Goal: Task Accomplishment & Management: Use online tool/utility

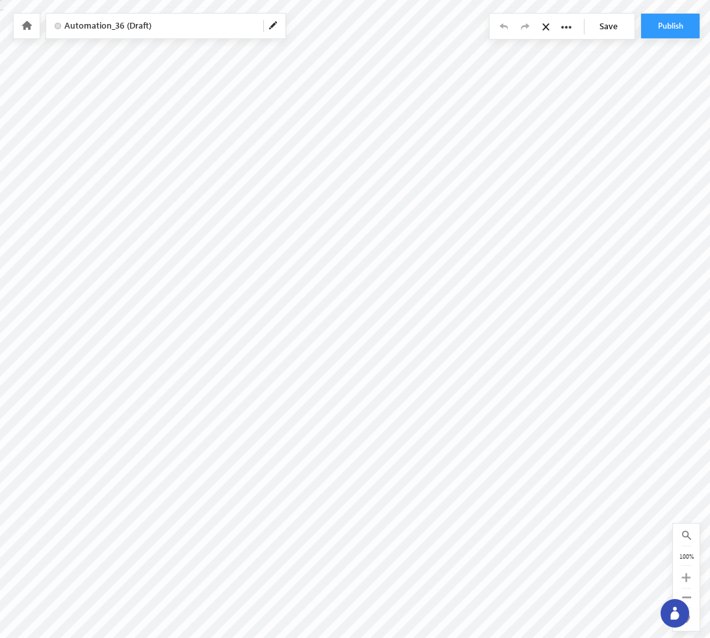
click at [545, 27] on icon at bounding box center [547, 26] width 11 height 9
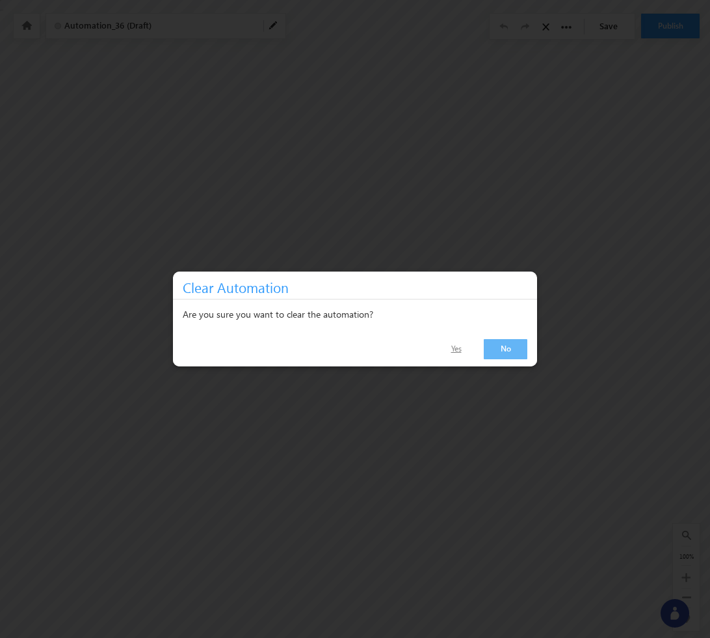
click at [464, 350] on link "Yes" at bounding box center [456, 349] width 42 height 19
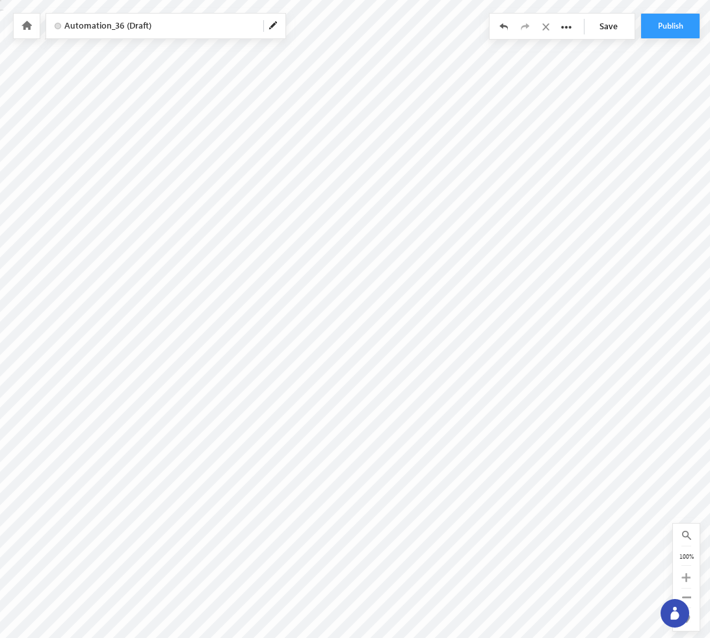
click at [274, 25] on span at bounding box center [273, 26] width 10 height 10
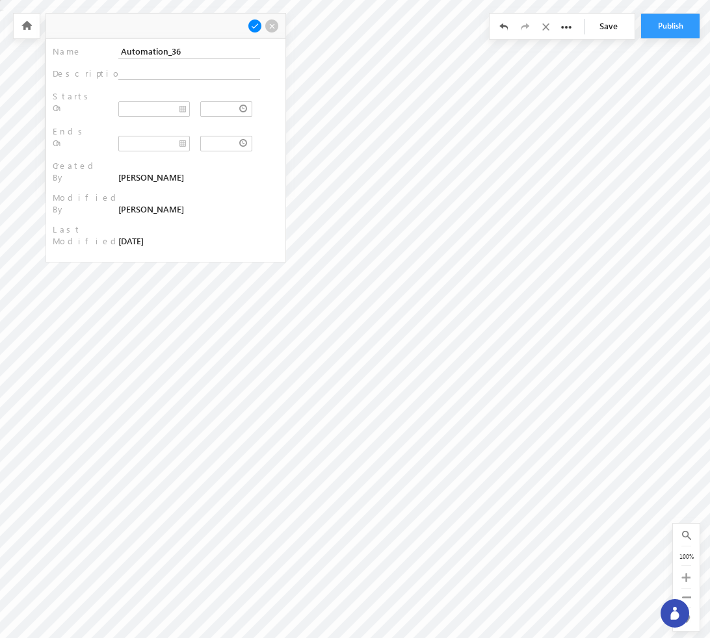
click at [134, 155] on div "Name : Automation_36 Description : Starts On : Ends On : : :" at bounding box center [165, 150] width 239 height 223
click at [205, 55] on input "Automation_36" at bounding box center [189, 51] width 142 height 15
click at [270, 26] on span at bounding box center [272, 26] width 14 height 14
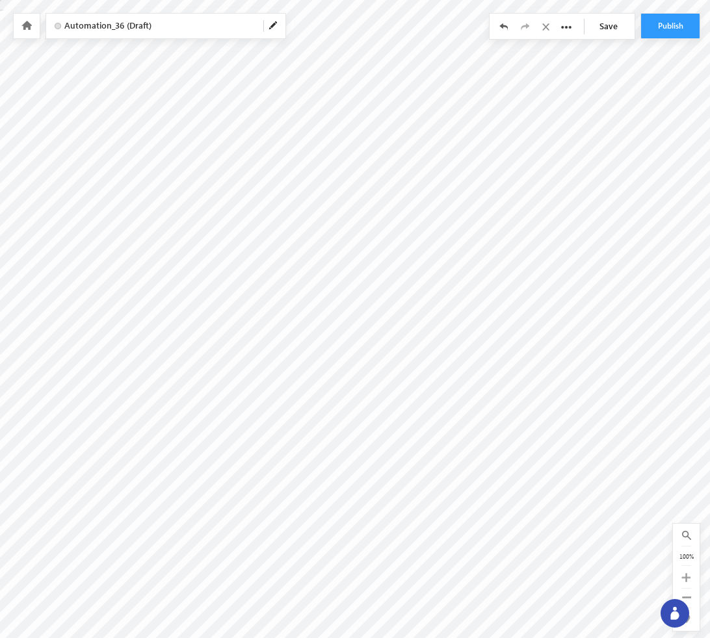
click at [27, 26] on icon at bounding box center [26, 25] width 10 height 9
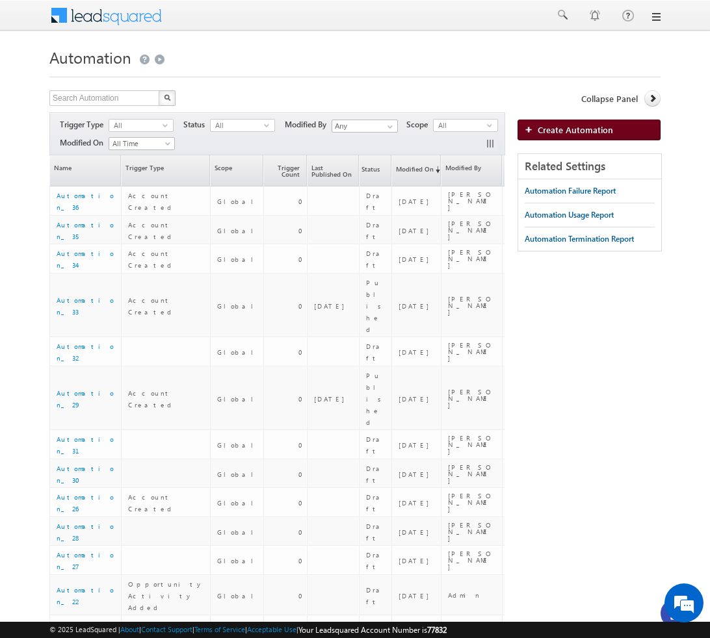
click at [597, 133] on span "Create Automation" at bounding box center [575, 129] width 75 height 11
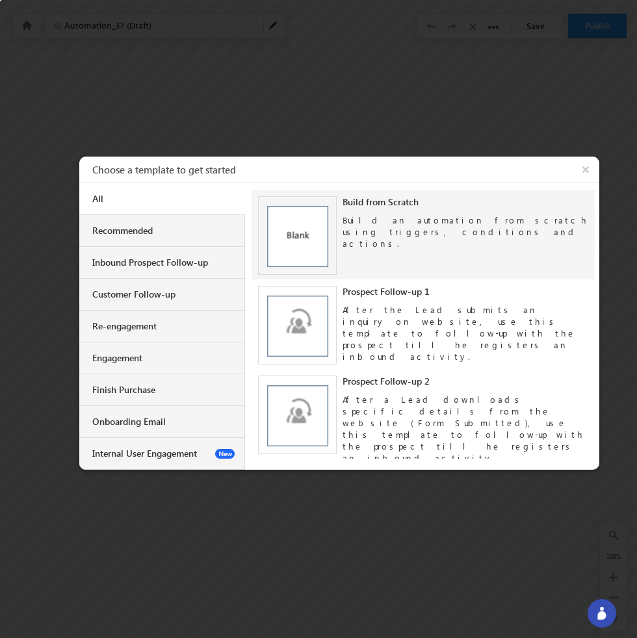
click at [331, 234] on img at bounding box center [297, 235] width 79 height 79
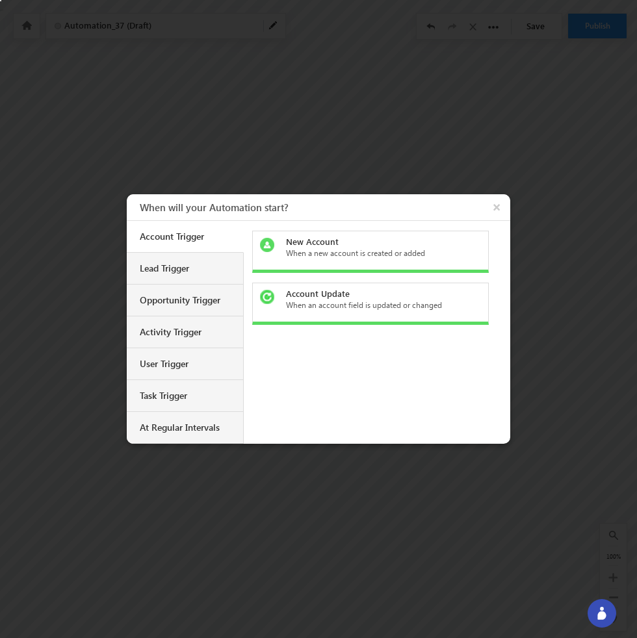
click at [380, 255] on div "When a new account is created or added" at bounding box center [377, 254] width 183 height 12
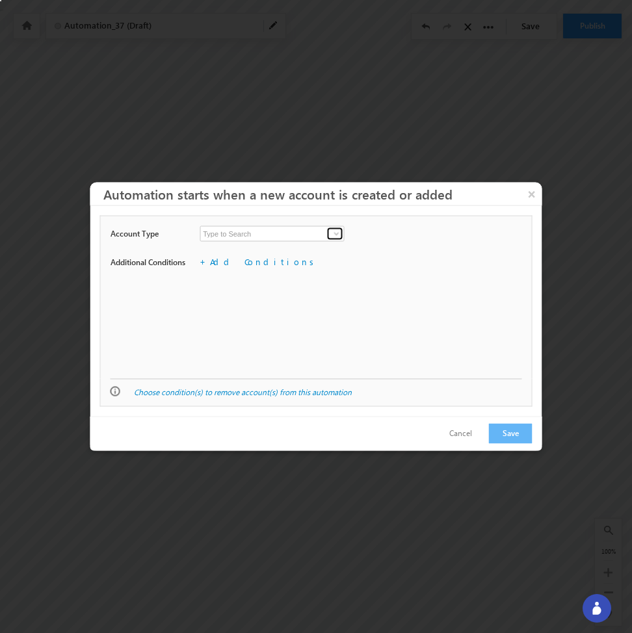
click at [335, 235] on span at bounding box center [336, 234] width 10 height 10
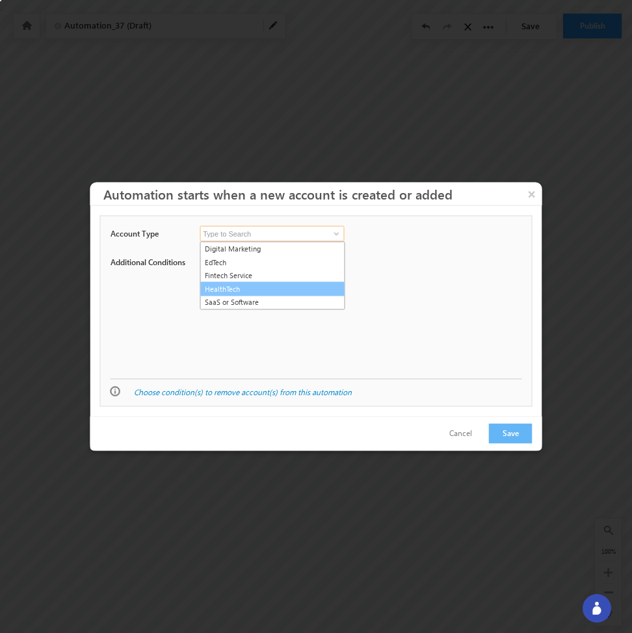
click at [279, 290] on link "HealthTech" at bounding box center [272, 288] width 145 height 15
type input "HealthTech"
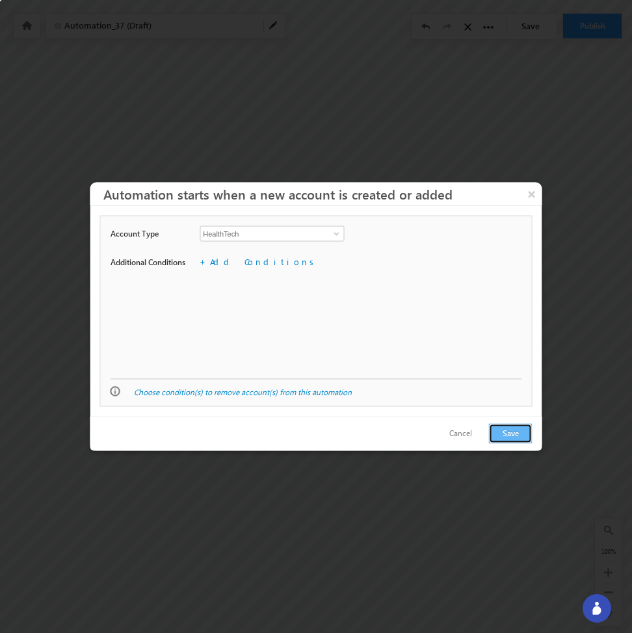
click at [508, 433] on button "Save" at bounding box center [511, 434] width 44 height 20
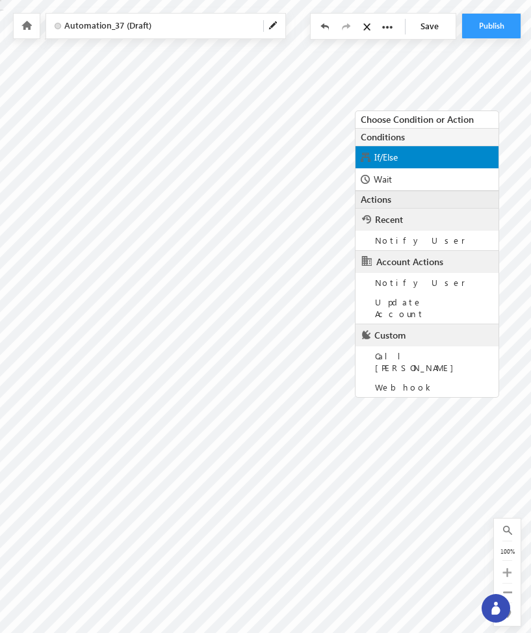
click at [405, 160] on div "If/Else" at bounding box center [427, 157] width 143 height 22
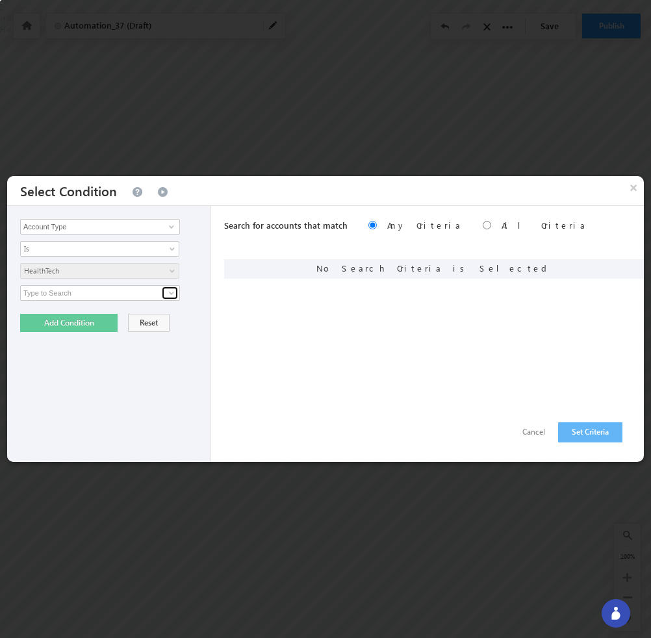
click at [172, 294] on span at bounding box center [171, 293] width 10 height 10
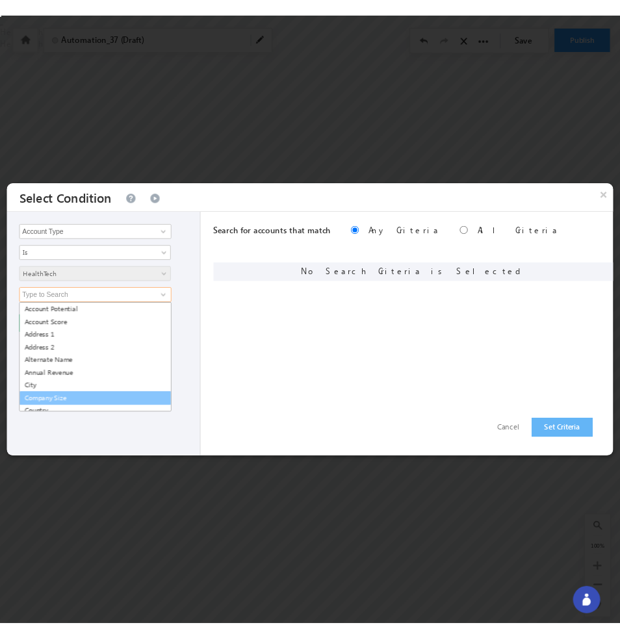
scroll to position [153, 0]
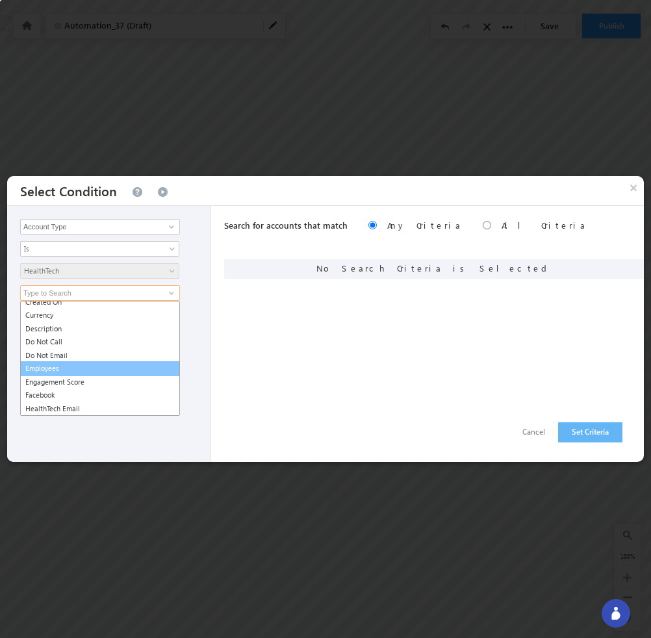
click at [75, 372] on link "Employees" at bounding box center [100, 368] width 160 height 15
type input "Employees"
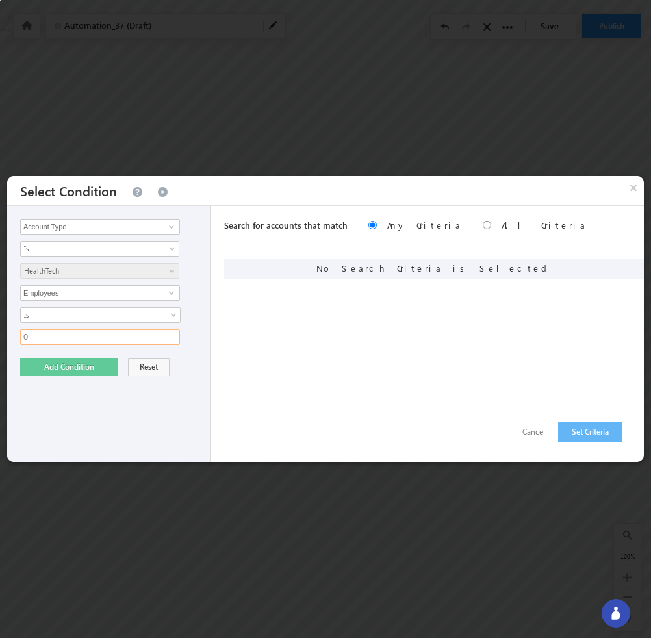
click at [83, 341] on input "0" at bounding box center [100, 338] width 160 height 16
type input "03"
click at [106, 366] on button "Add Condition" at bounding box center [68, 367] width 97 height 18
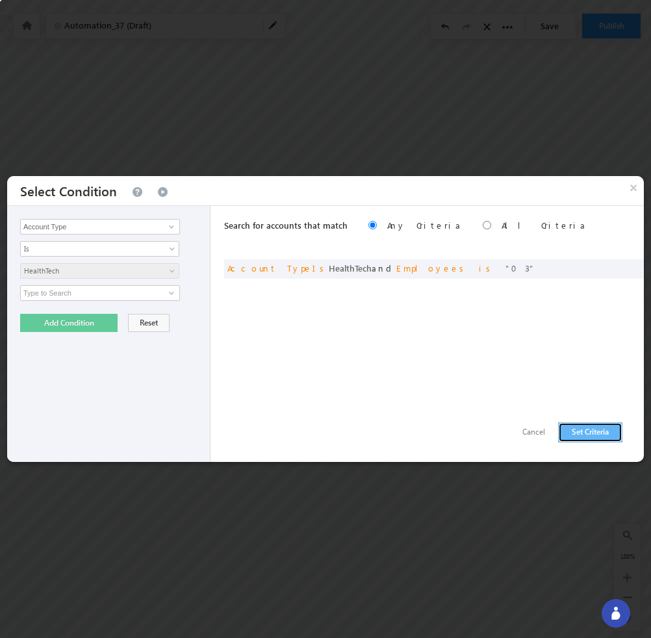
click at [587, 431] on button "Set Criteria" at bounding box center [590, 432] width 64 height 20
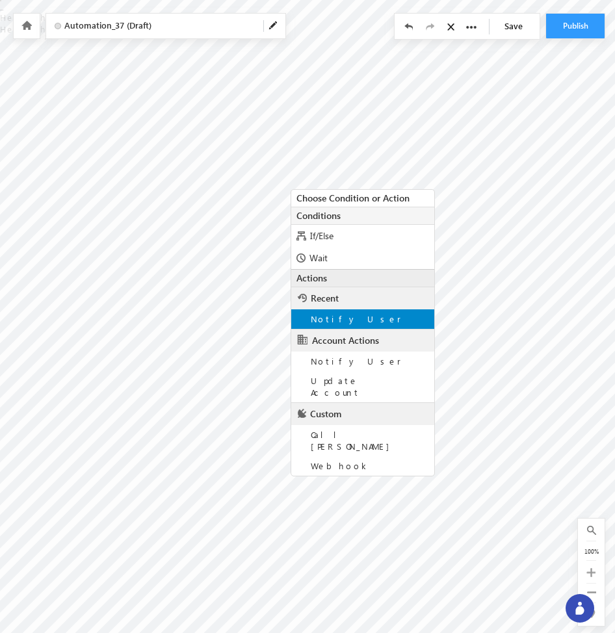
click at [356, 319] on div "Notify User" at bounding box center [362, 318] width 143 height 19
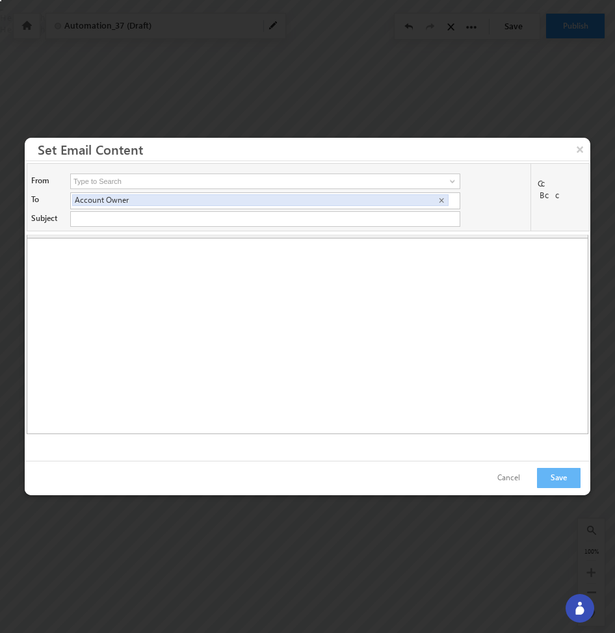
type input "Bhavya <Bhavya@beacon.li>"
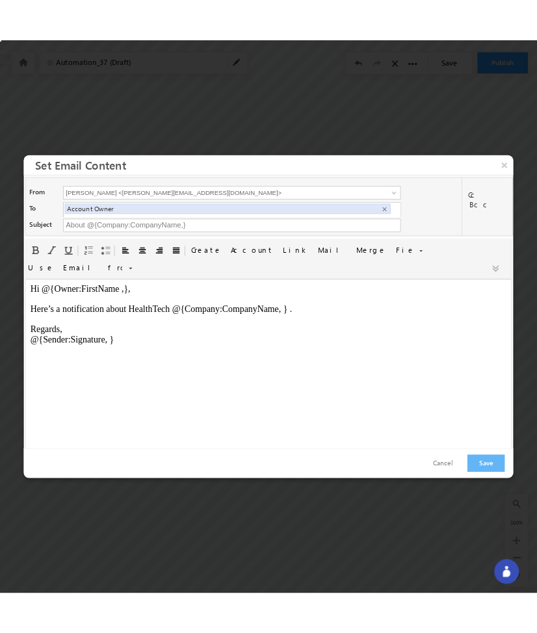
scroll to position [0, 0]
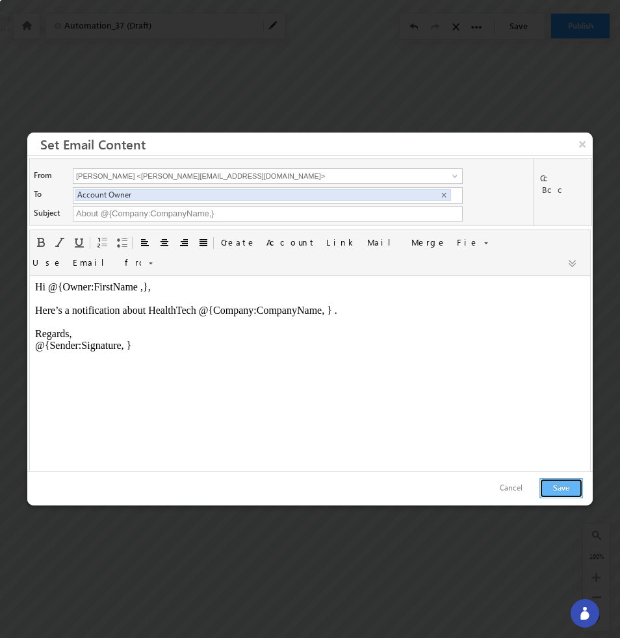
click at [569, 487] on button "Save" at bounding box center [561, 488] width 44 height 20
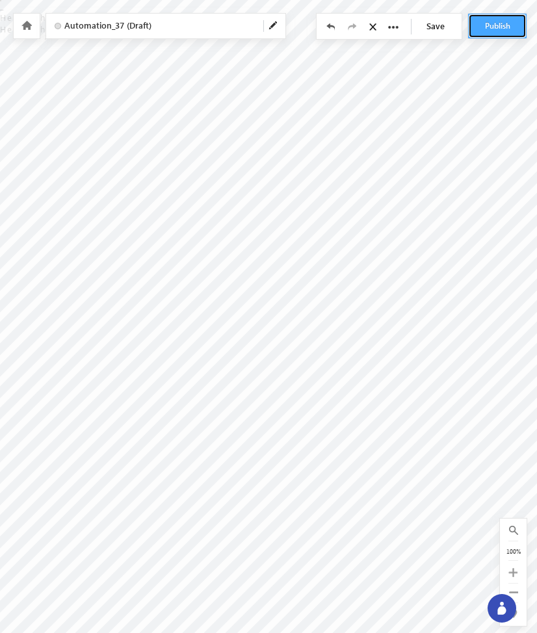
click at [505, 23] on button "Publish" at bounding box center [497, 26] width 58 height 25
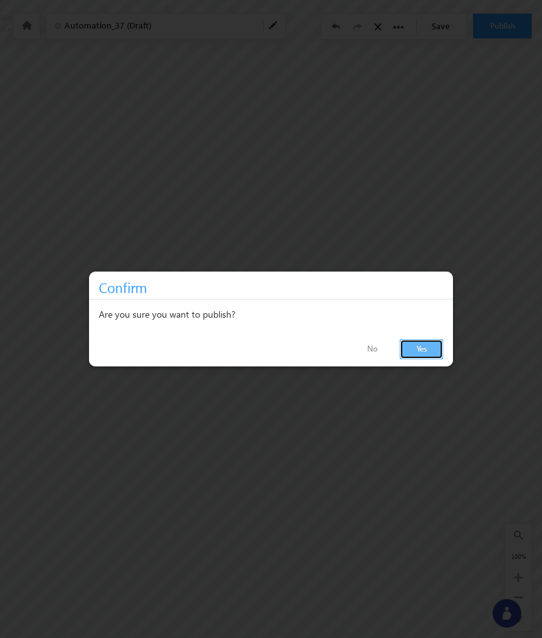
click at [429, 354] on link "Yes" at bounding box center [422, 349] width 44 height 20
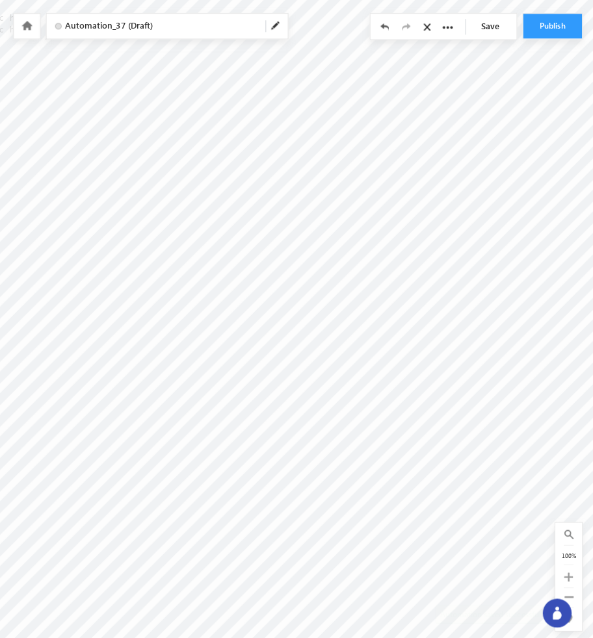
scroll to position [0, 58]
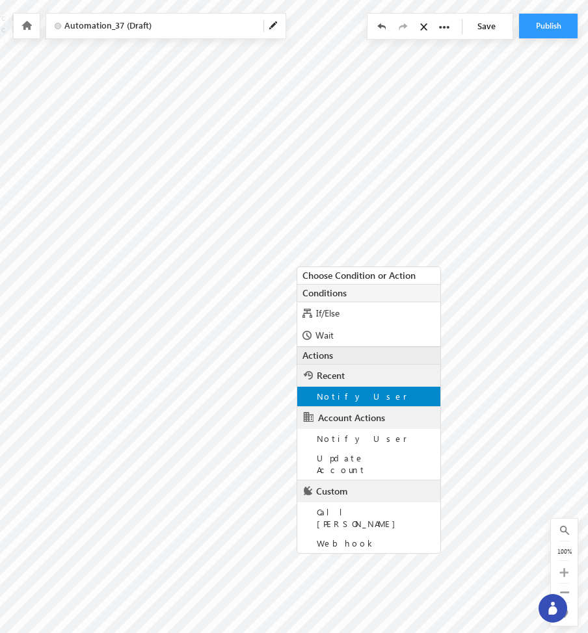
click at [345, 401] on span "Notify User" at bounding box center [362, 396] width 90 height 11
type input "About @{Company:CompanyName,}"
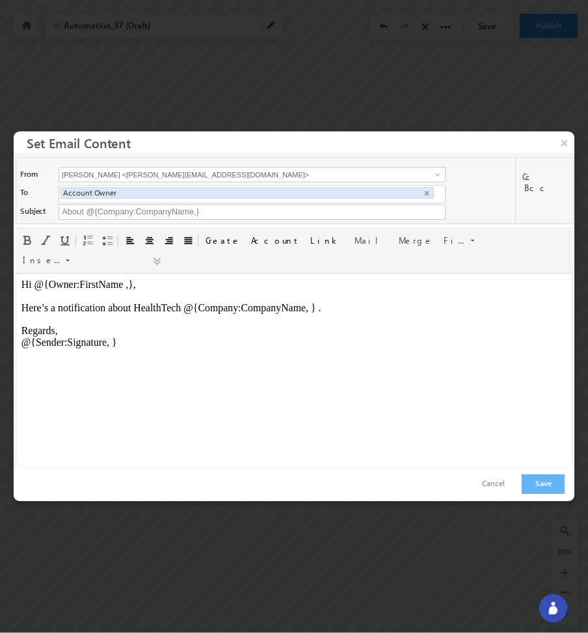
scroll to position [0, 0]
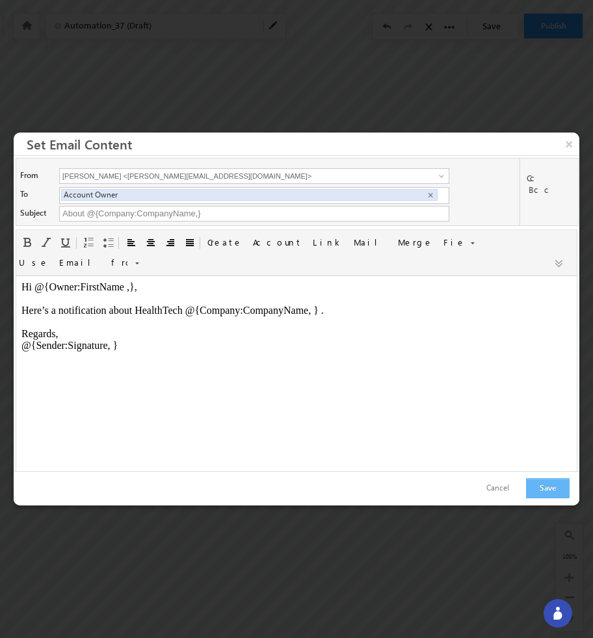
click at [543, 495] on button "Save" at bounding box center [548, 488] width 44 height 20
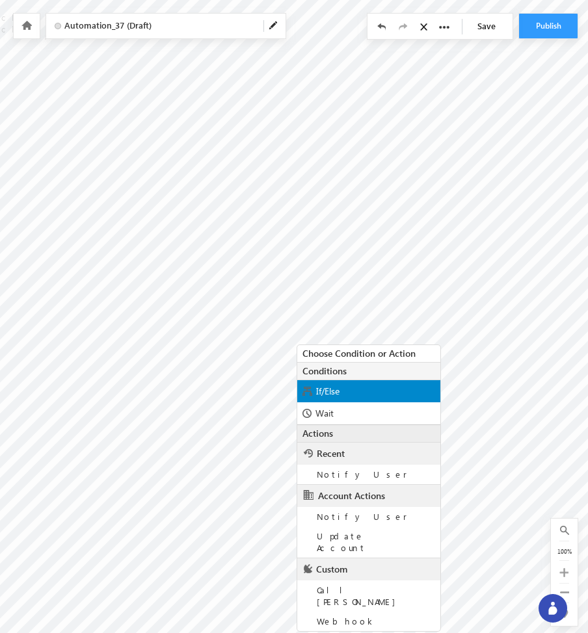
click at [339, 387] on span "If/Else" at bounding box center [327, 391] width 23 height 12
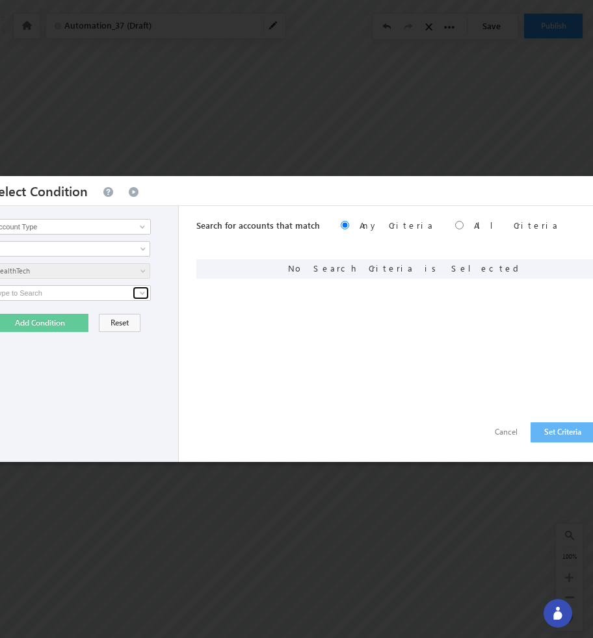
click at [139, 292] on span at bounding box center [142, 293] width 10 height 10
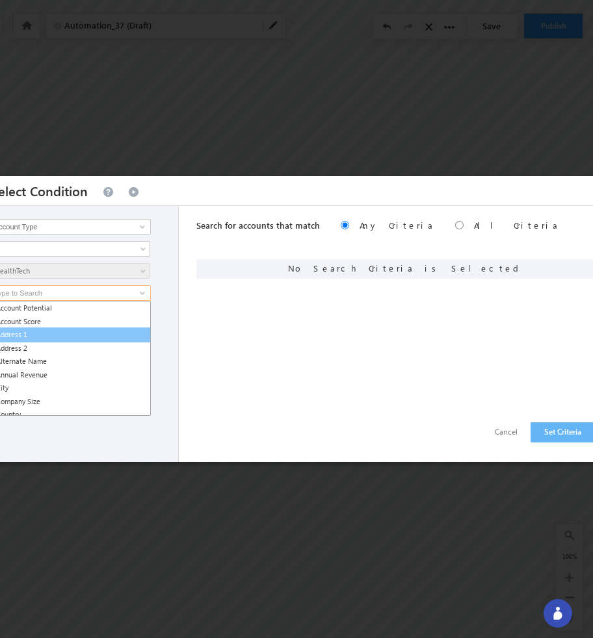
click at [117, 333] on link "Address 1" at bounding box center [71, 335] width 160 height 15
type input "Address 1"
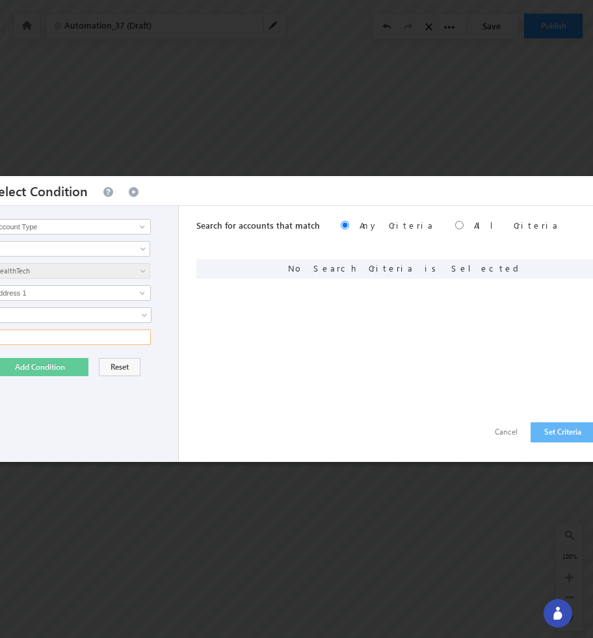
click at [107, 336] on input "text" at bounding box center [71, 338] width 160 height 16
type input "add"
click at [62, 372] on button "Add Condition" at bounding box center [39, 367] width 97 height 18
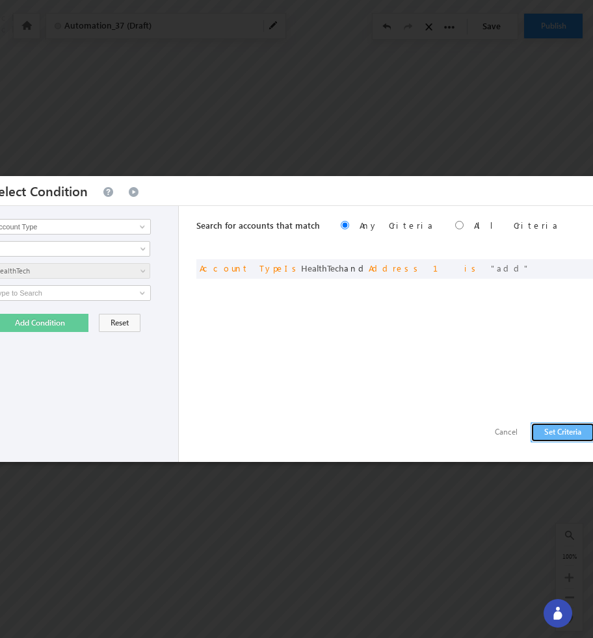
click at [538, 427] on button "Set Criteria" at bounding box center [562, 432] width 64 height 20
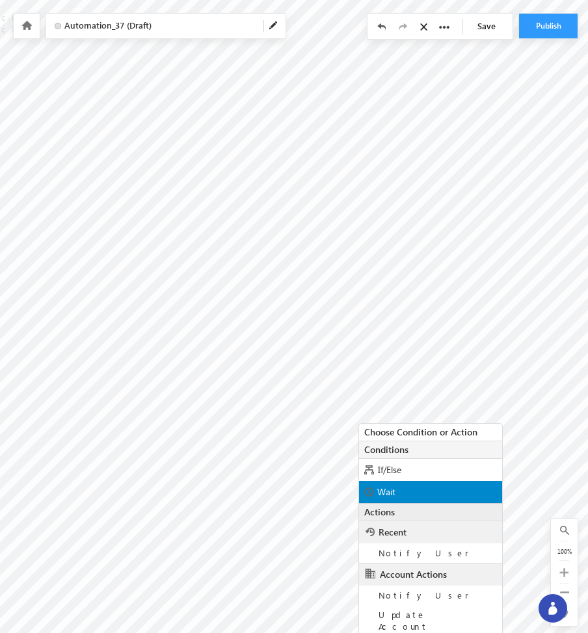
click at [394, 490] on span "Wait" at bounding box center [386, 492] width 18 height 12
radio input "true"
type input "1"
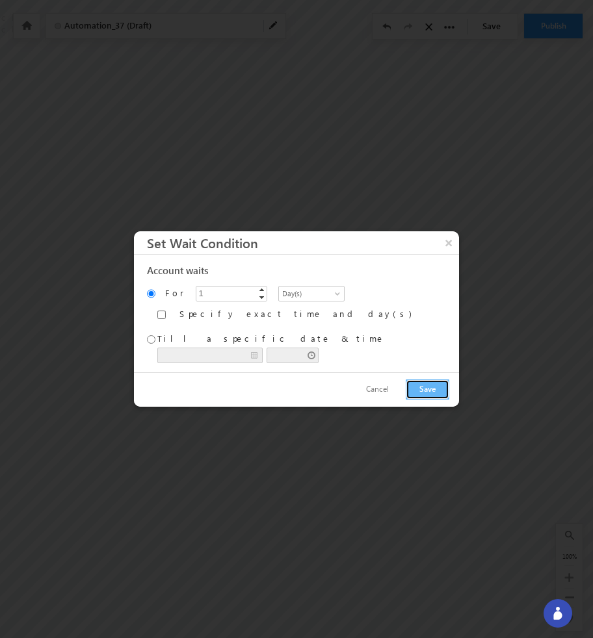
click at [432, 389] on button "Save" at bounding box center [428, 390] width 44 height 20
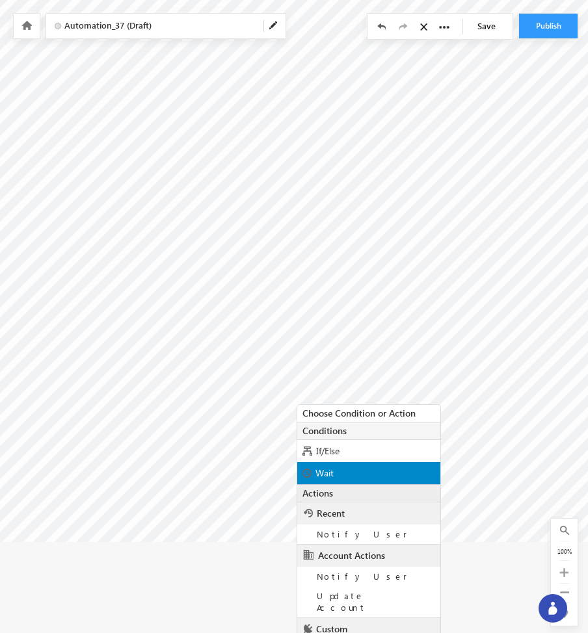
scroll to position [134, 58]
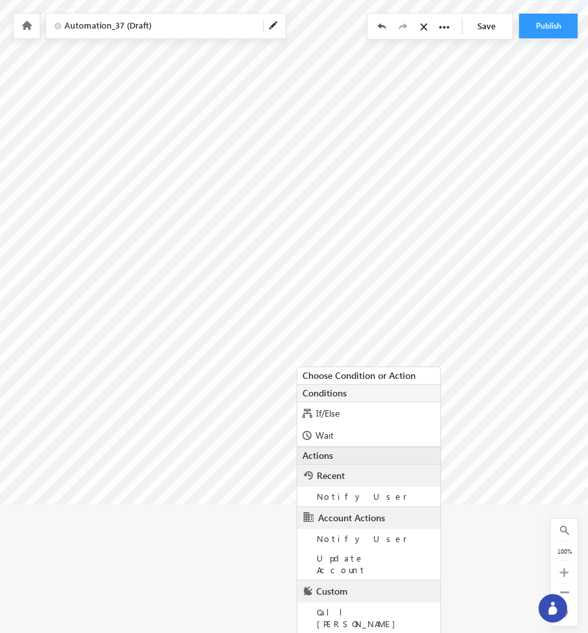
click at [352, 634] on div "Webhook" at bounding box center [368, 643] width 143 height 19
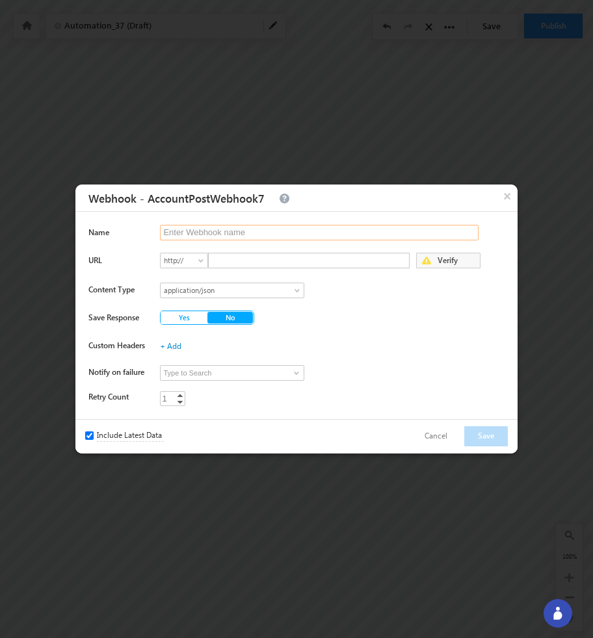
click at [285, 233] on input "text" at bounding box center [319, 233] width 318 height 16
type input "oko"
click at [334, 259] on input "text" at bounding box center [308, 261] width 201 height 16
type input "hhe"
click at [197, 316] on button "Yes" at bounding box center [184, 317] width 47 height 13
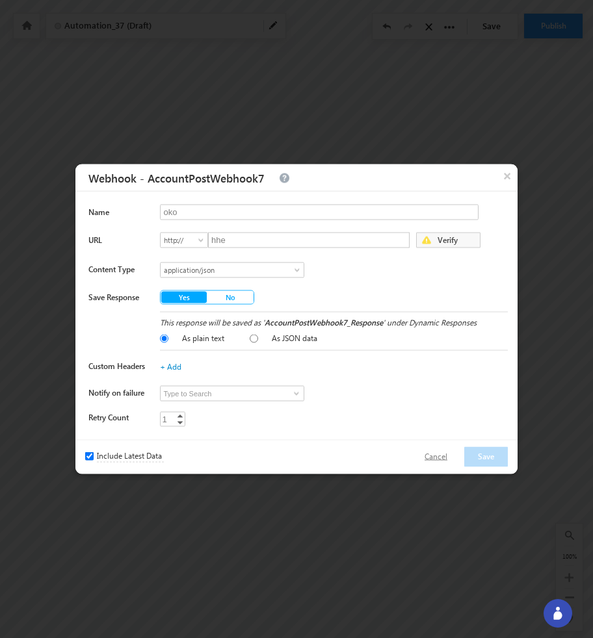
click at [438, 450] on button "Cancel" at bounding box center [435, 457] width 49 height 19
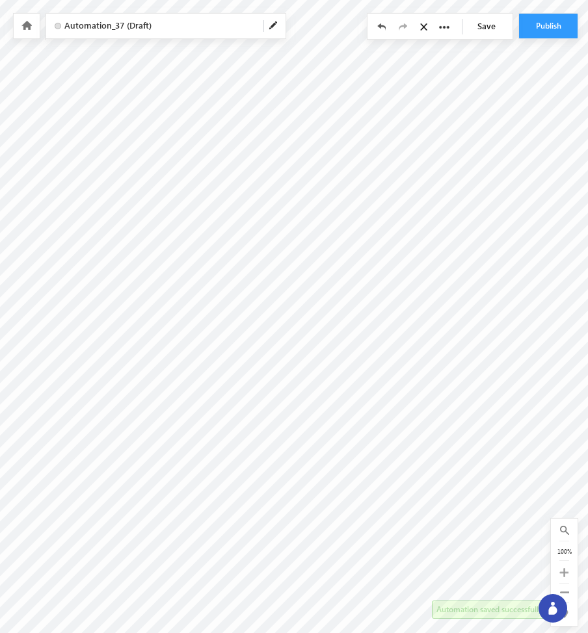
scroll to position [0, 58]
click at [24, 31] on link at bounding box center [26, 25] width 12 height 11
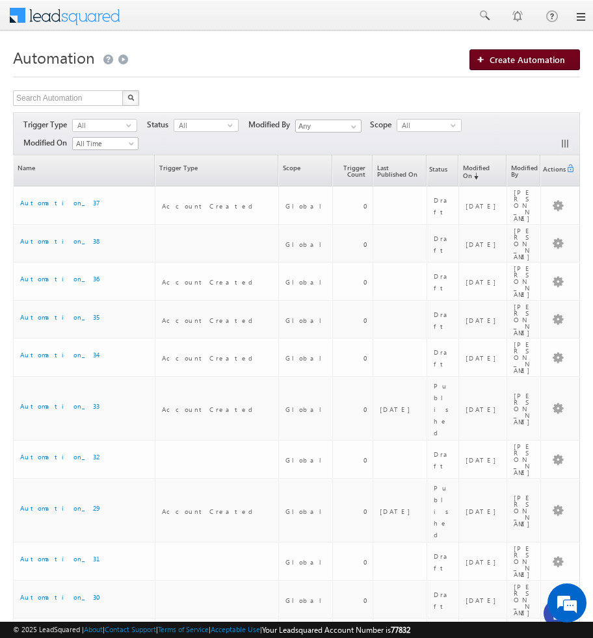
click at [532, 60] on span "Create Automation" at bounding box center [526, 59] width 75 height 11
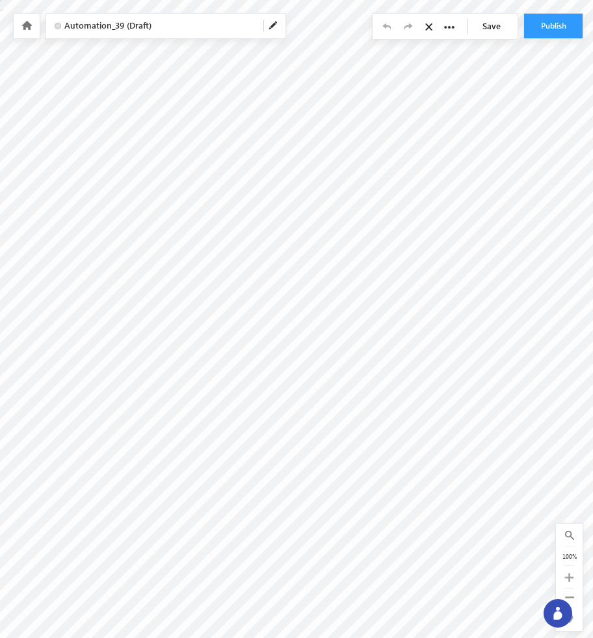
click at [23, 24] on icon at bounding box center [26, 25] width 10 height 9
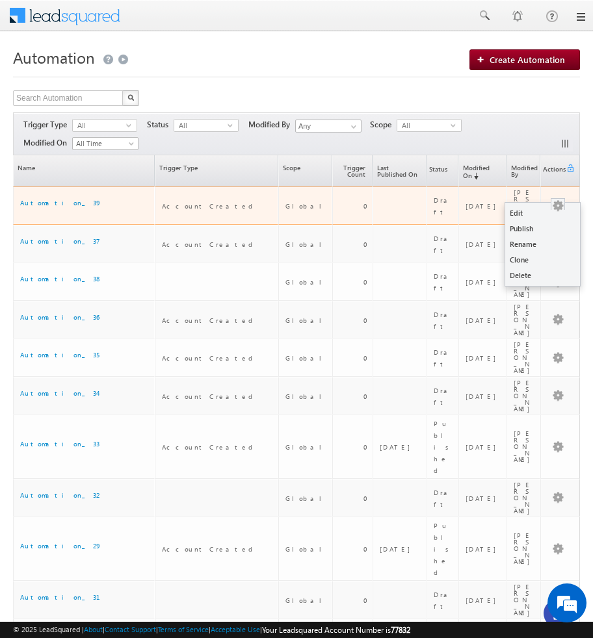
click at [562, 201] on button "button" at bounding box center [557, 206] width 13 height 13
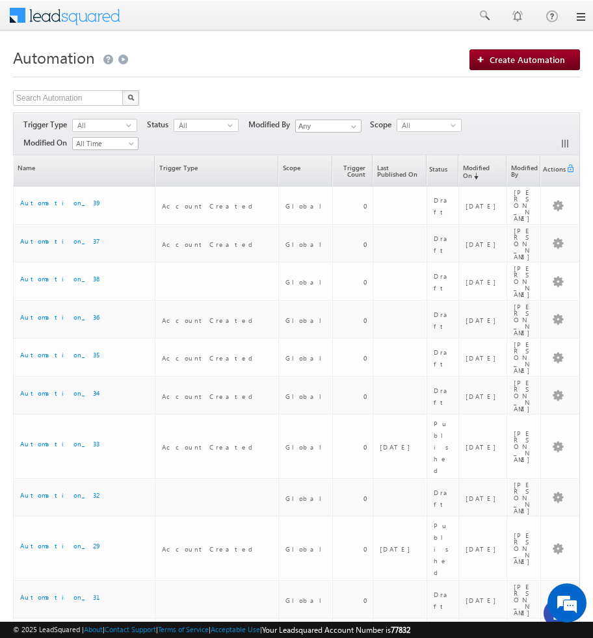
click at [522, 101] on div "Search Automation X 61 results found Actions Select rows to see actions Actions…" at bounding box center [296, 99] width 567 height 19
click at [548, 55] on span "Create Automation" at bounding box center [526, 59] width 75 height 11
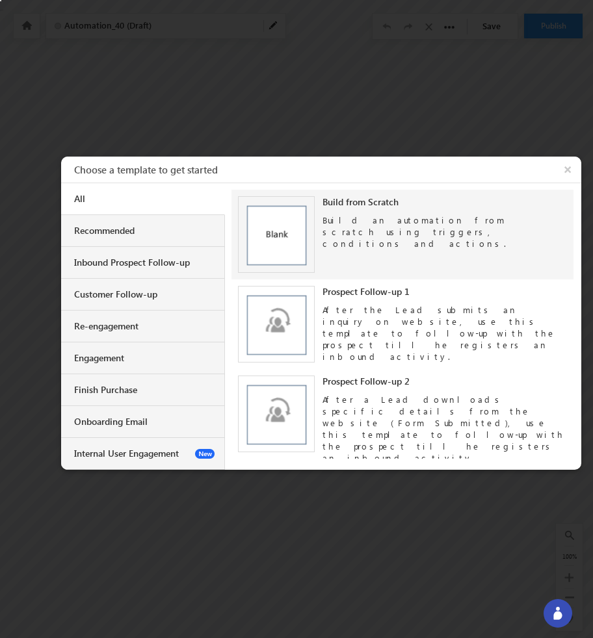
click at [404, 234] on div "Build an automation from scratch using triggers, conditions and actions." at bounding box center [444, 229] width 244 height 42
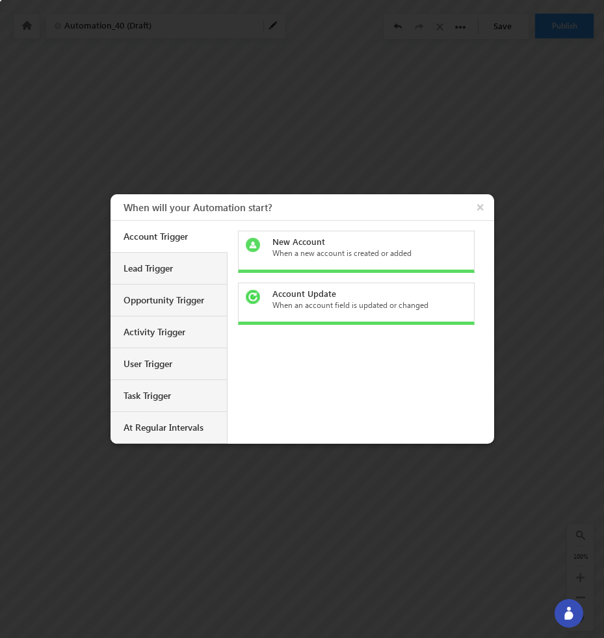
click at [302, 262] on div "New Account When a new account is created or added" at bounding box center [356, 252] width 237 height 42
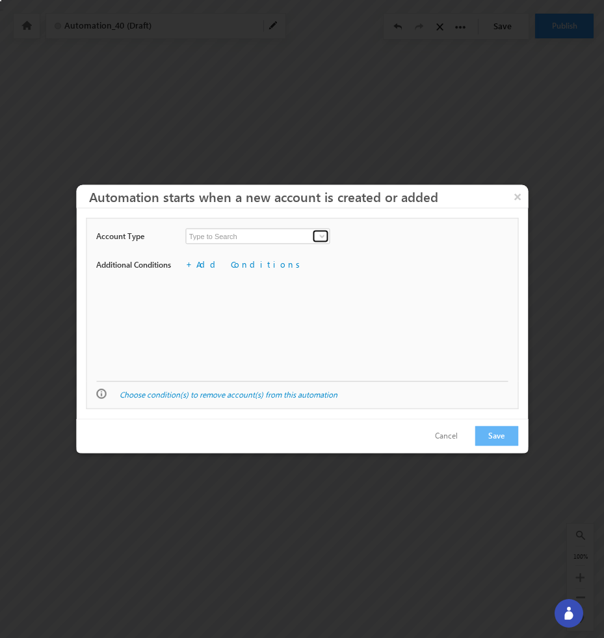
click at [322, 235] on span at bounding box center [322, 236] width 10 height 10
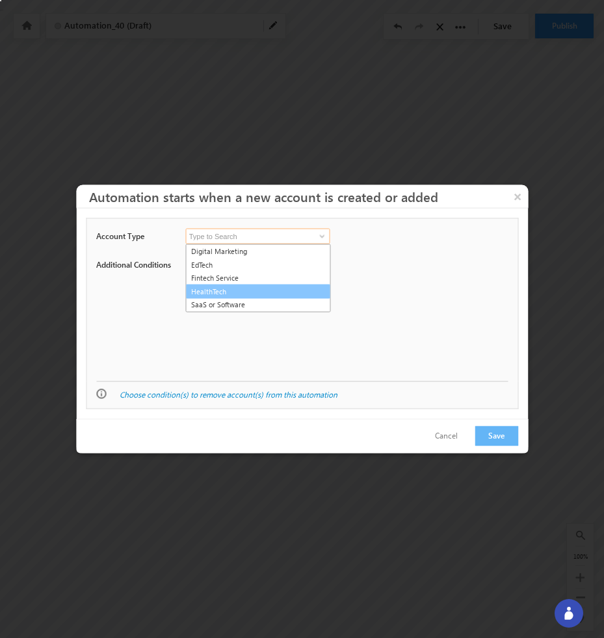
click at [285, 289] on link "HealthTech" at bounding box center [258, 291] width 145 height 15
type input "HealthTech"
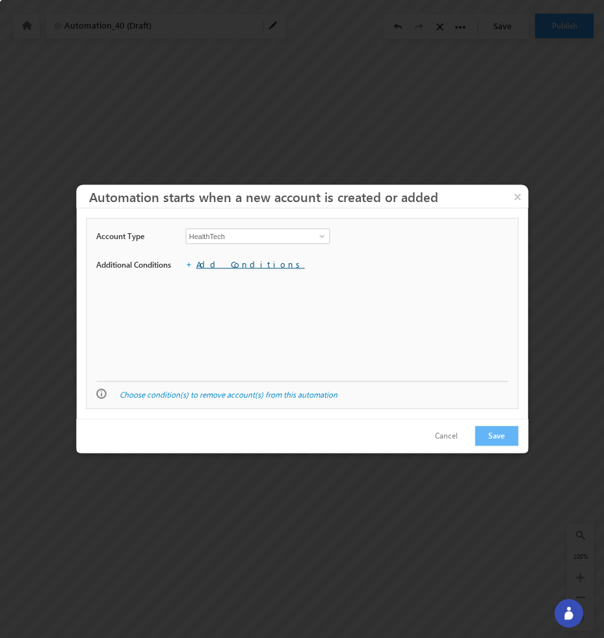
click at [239, 263] on link "Add Conditions" at bounding box center [250, 264] width 109 height 11
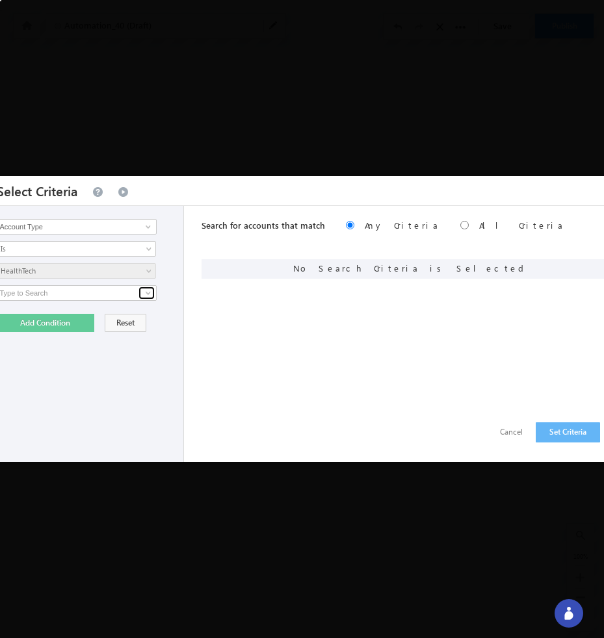
click at [146, 294] on span at bounding box center [148, 293] width 10 height 10
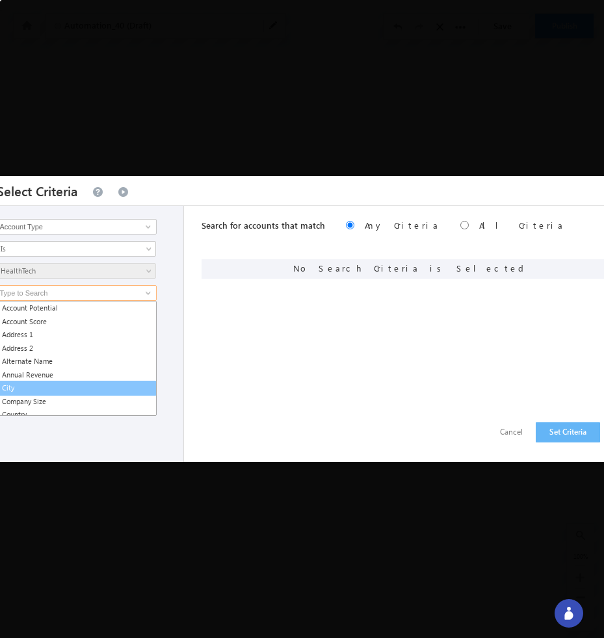
click at [99, 384] on link "City" at bounding box center [77, 388] width 160 height 15
type input "City"
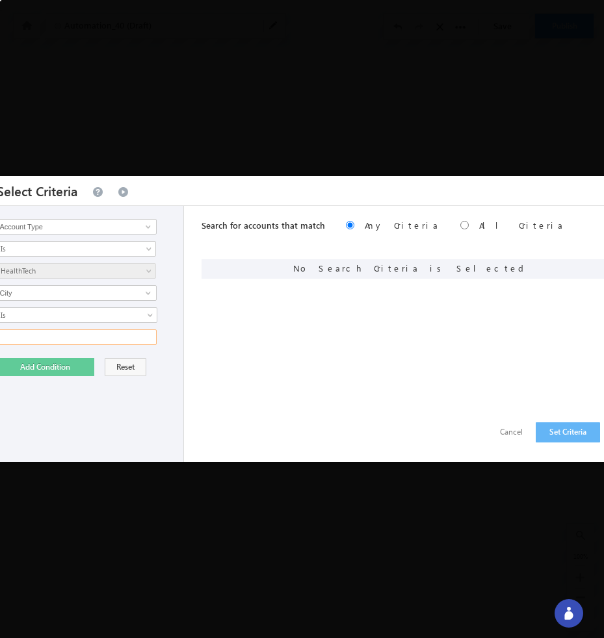
click at [93, 344] on input "text" at bounding box center [77, 338] width 160 height 16
click at [92, 341] on input "text" at bounding box center [77, 338] width 160 height 16
type input "ky"
click at [73, 368] on button "Add Condition" at bounding box center [45, 367] width 97 height 18
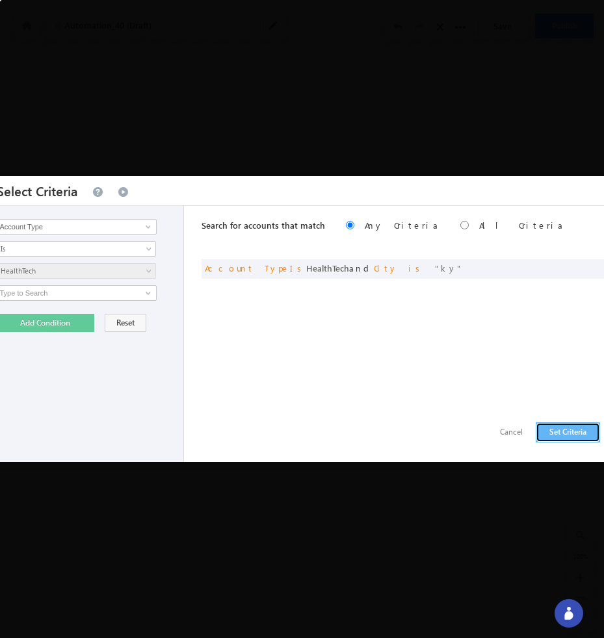
click at [573, 432] on button "Set Criteria" at bounding box center [568, 432] width 64 height 20
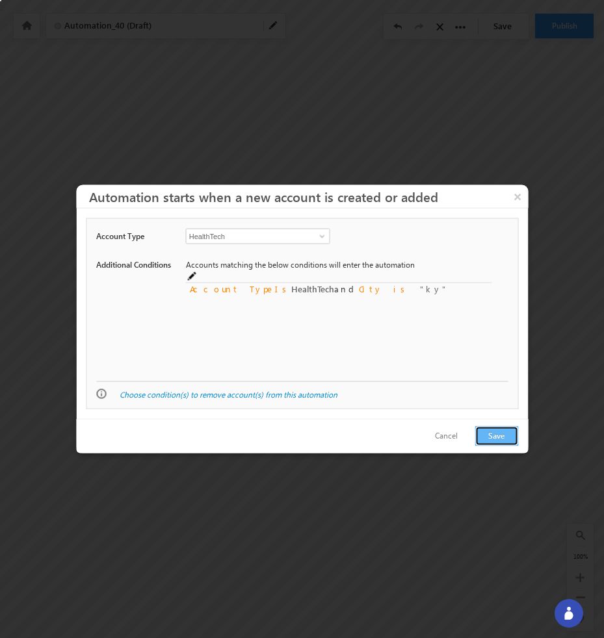
click at [506, 439] on button "Save" at bounding box center [496, 436] width 44 height 20
click at [499, 434] on button "Save" at bounding box center [496, 436] width 44 height 20
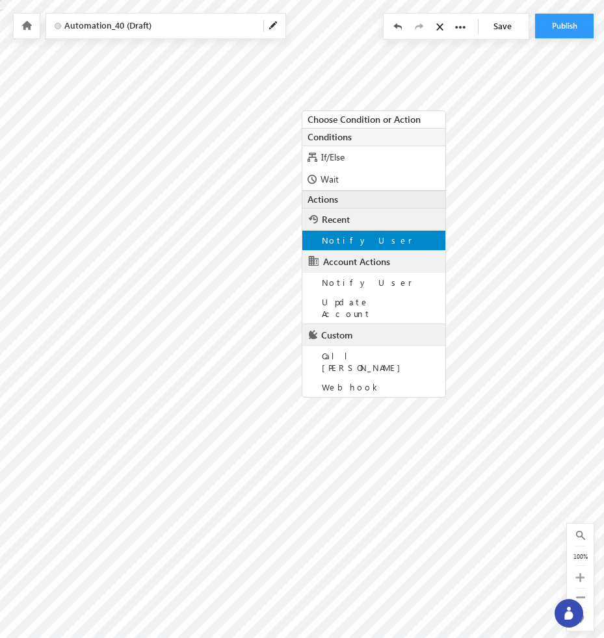
click at [351, 248] on div "Notify User" at bounding box center [373, 240] width 143 height 19
type input "Bhavya <Bhavya@beacon.li>"
type input "About @{Company:CompanyName,}"
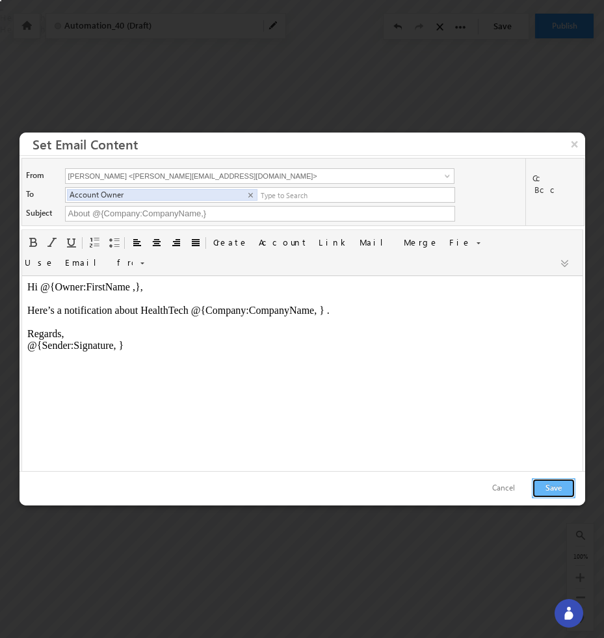
click at [556, 489] on button "Save" at bounding box center [554, 488] width 44 height 20
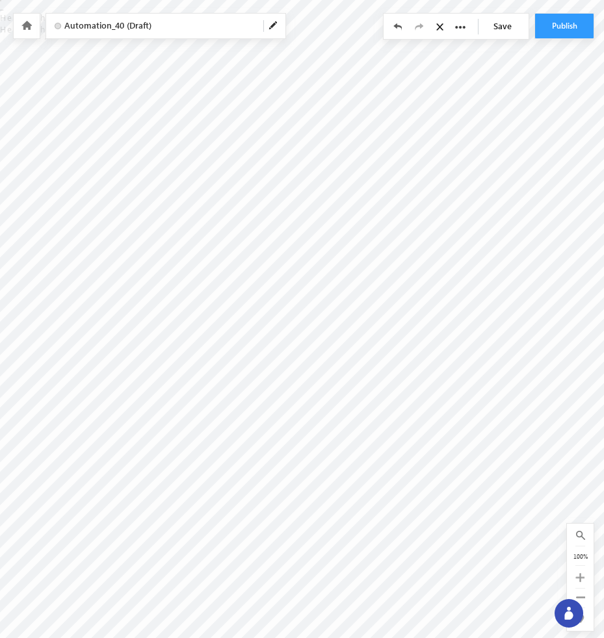
click at [504, 29] on link "Save" at bounding box center [505, 26] width 45 height 25
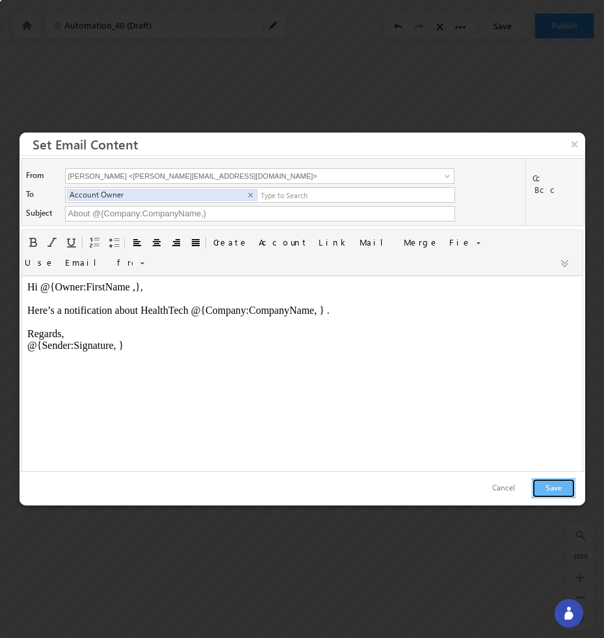
click at [562, 490] on button "Save" at bounding box center [554, 488] width 44 height 20
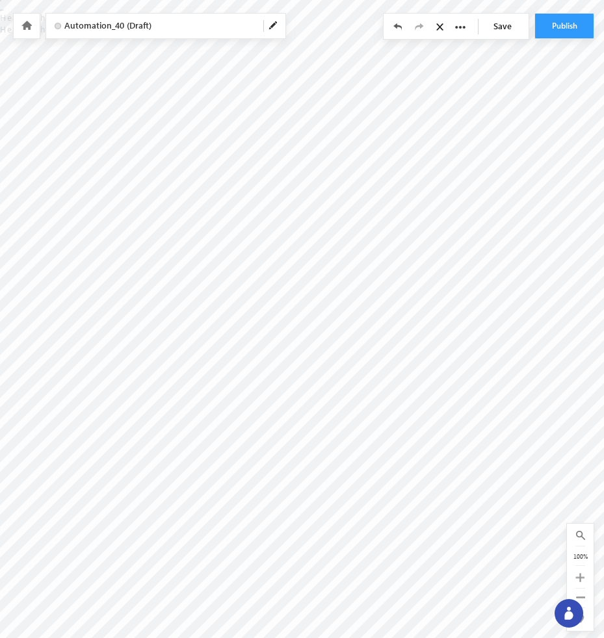
click at [501, 26] on link "Save" at bounding box center [505, 26] width 45 height 25
click at [508, 25] on link "Save" at bounding box center [505, 26] width 45 height 25
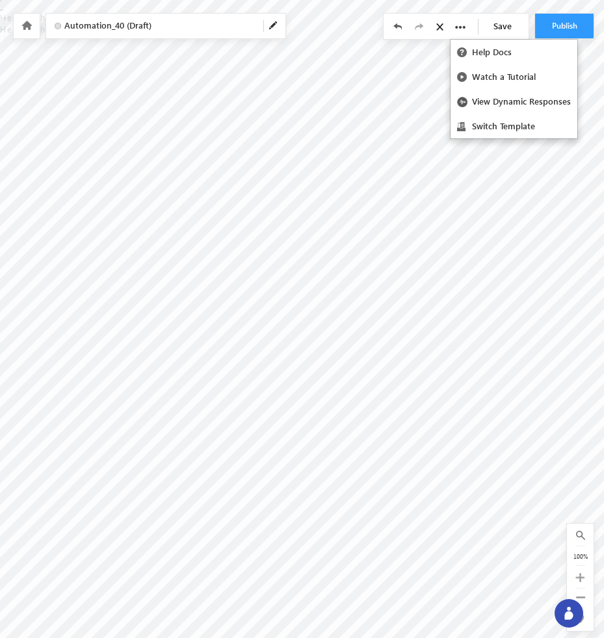
click at [460, 27] on icon at bounding box center [460, 27] width 10 height 10
click at [479, 129] on link "Switch Template" at bounding box center [513, 126] width 127 height 25
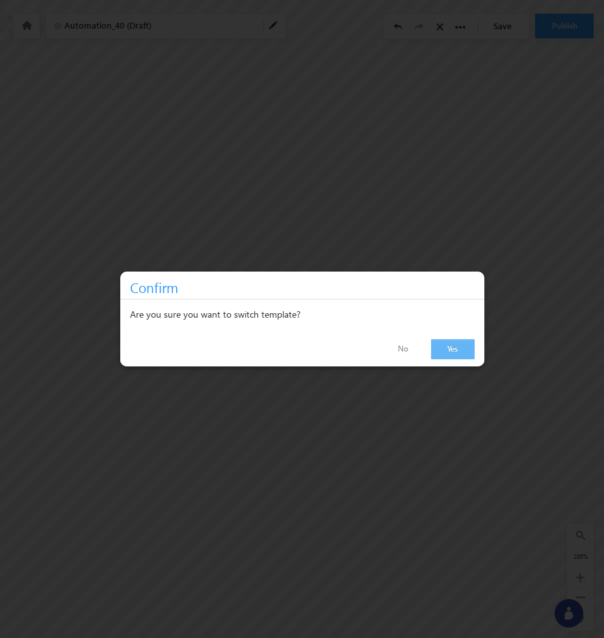
click at [472, 339] on link "Yes" at bounding box center [453, 349] width 44 height 20
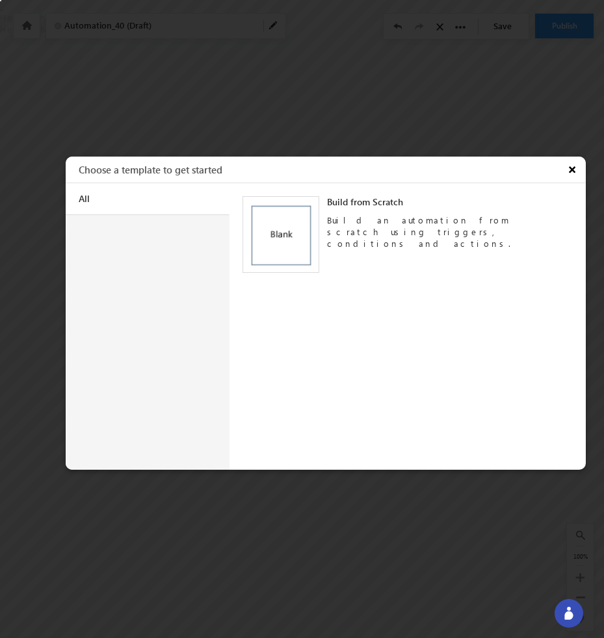
click at [565, 174] on button "×" at bounding box center [574, 170] width 24 height 26
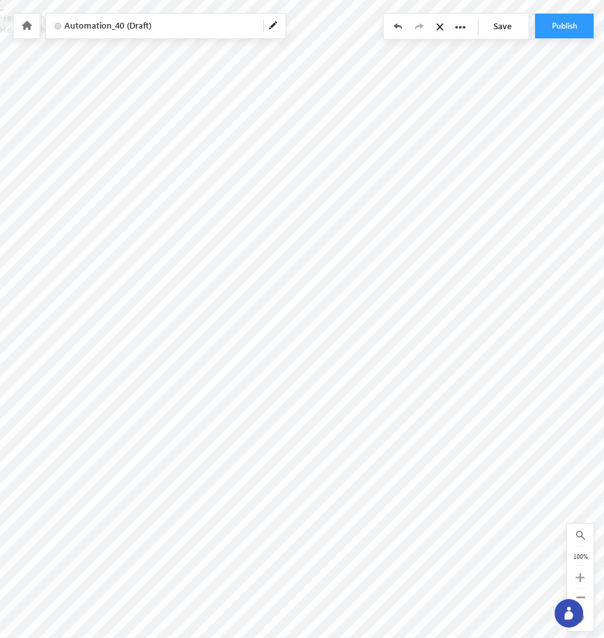
click at [273, 27] on span at bounding box center [273, 26] width 10 height 10
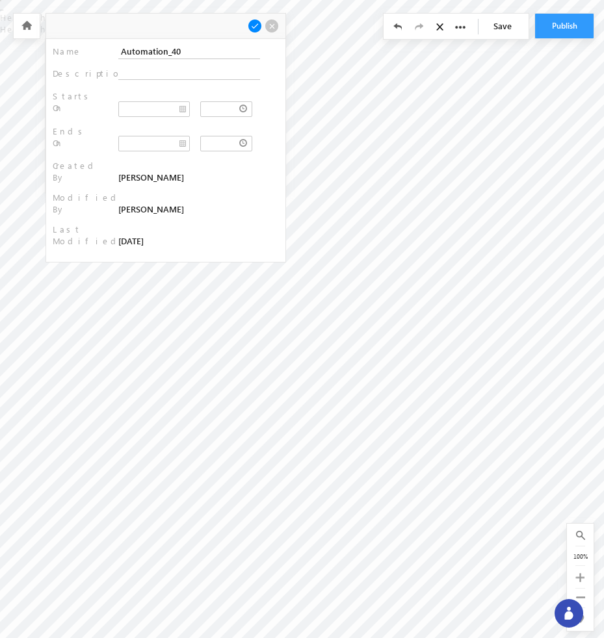
click at [272, 27] on span at bounding box center [272, 26] width 14 height 14
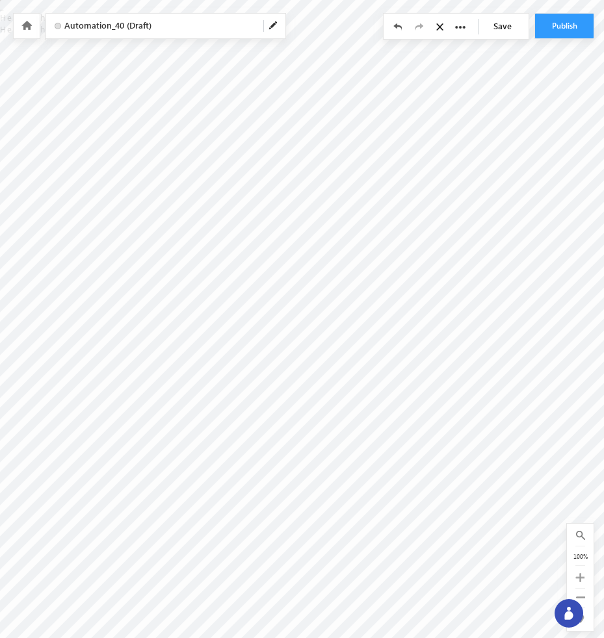
click at [31, 27] on icon at bounding box center [26, 25] width 10 height 9
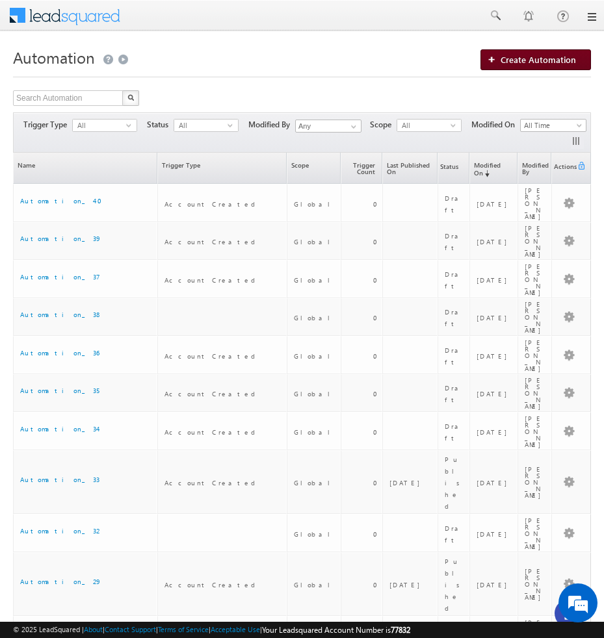
click at [506, 67] on link "Create Automation" at bounding box center [535, 59] width 110 height 21
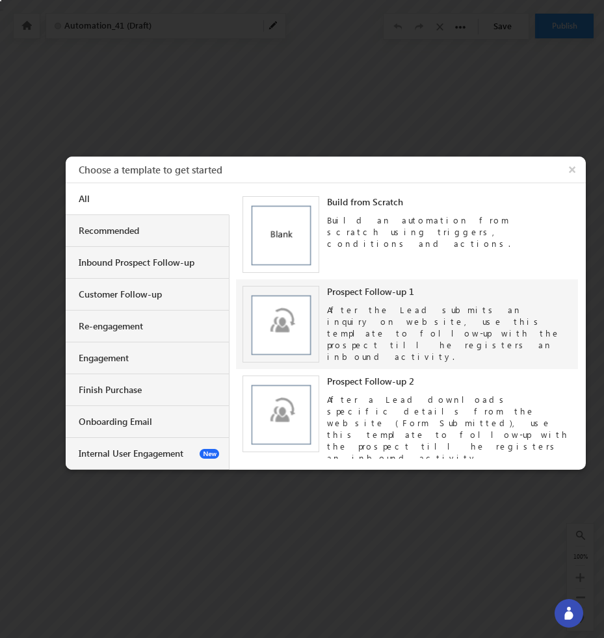
click at [350, 330] on div "After the Lead submits an inquiry on website, use this template to follow-up wi…" at bounding box center [449, 330] width 244 height 65
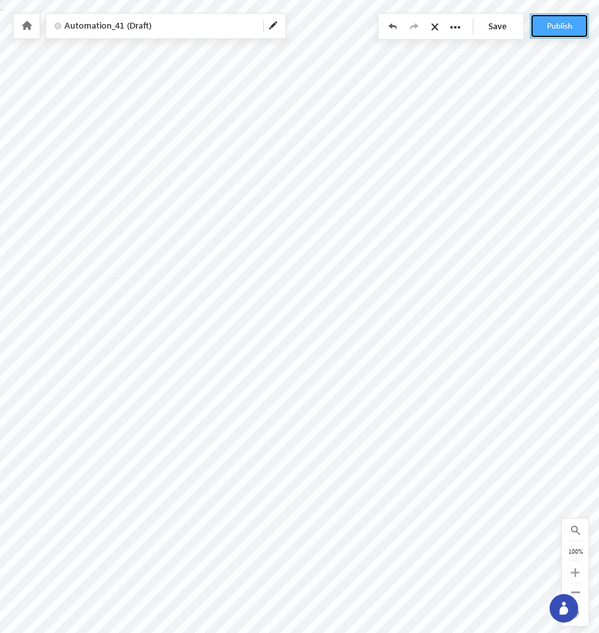
click at [559, 29] on button "Publish" at bounding box center [559, 26] width 58 height 25
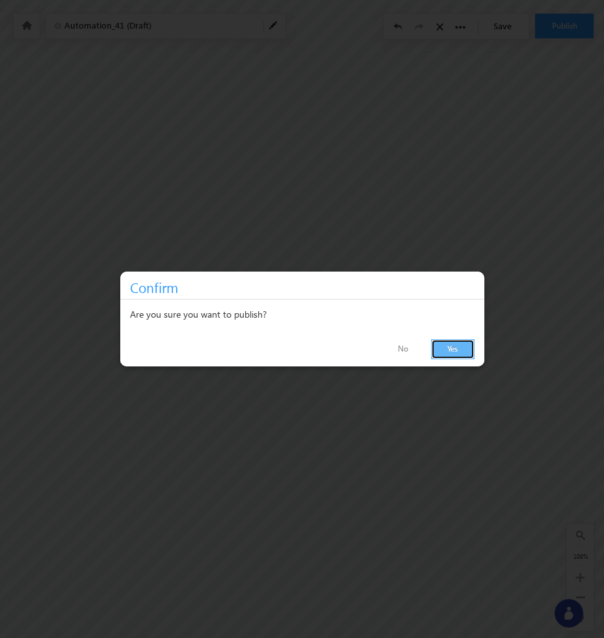
click at [456, 351] on link "Yes" at bounding box center [453, 349] width 44 height 20
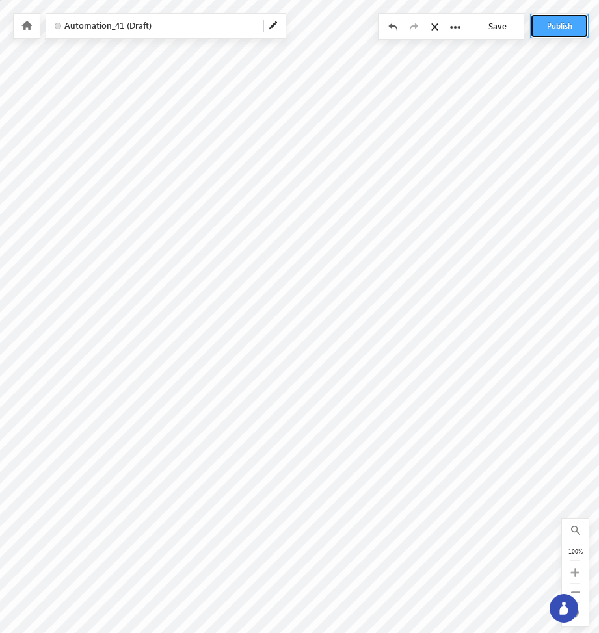
click at [547, 25] on button "Publish" at bounding box center [559, 26] width 58 height 25
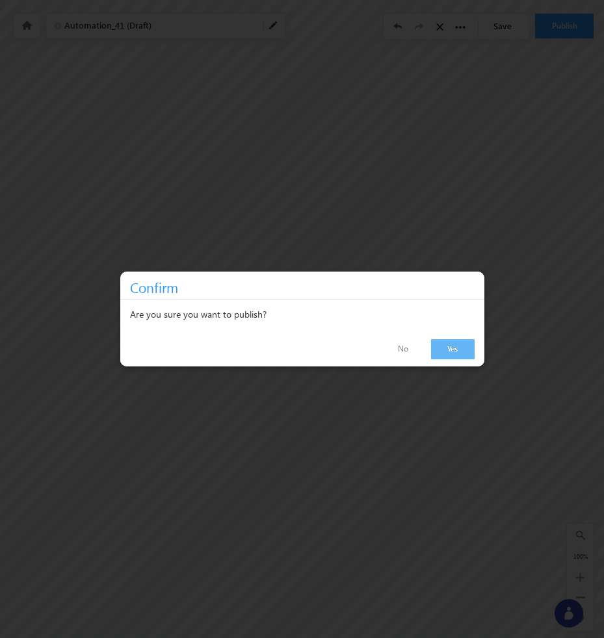
click at [458, 351] on link "Yes" at bounding box center [453, 349] width 44 height 20
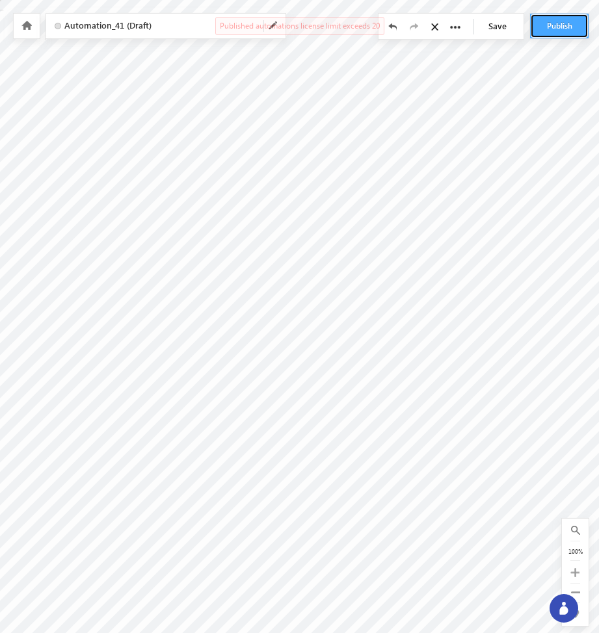
click at [556, 30] on button "Publish" at bounding box center [559, 26] width 58 height 25
click at [552, 31] on button "Publish" at bounding box center [559, 26] width 58 height 25
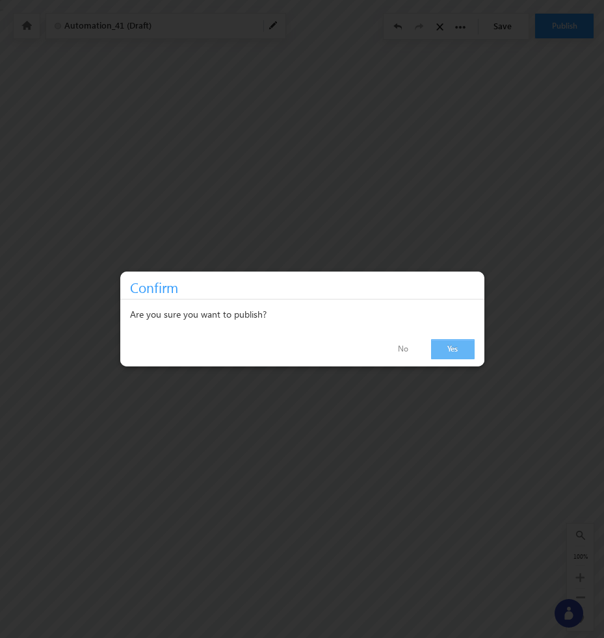
click at [447, 354] on link "Yes" at bounding box center [453, 349] width 44 height 20
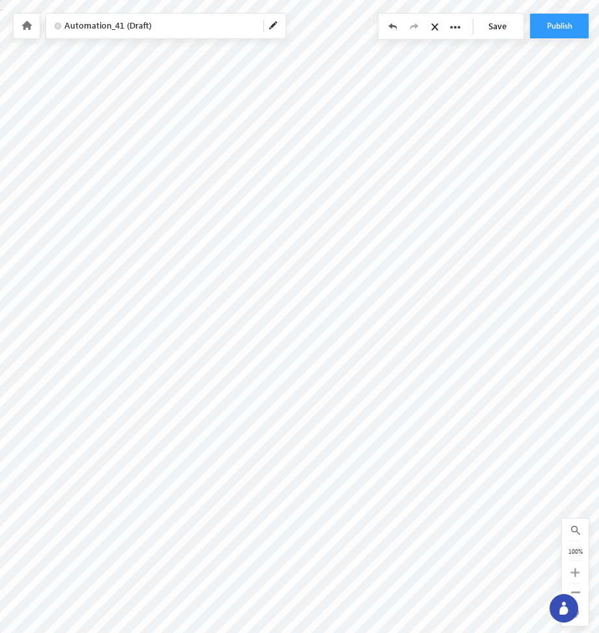
click at [28, 27] on icon at bounding box center [26, 25] width 10 height 9
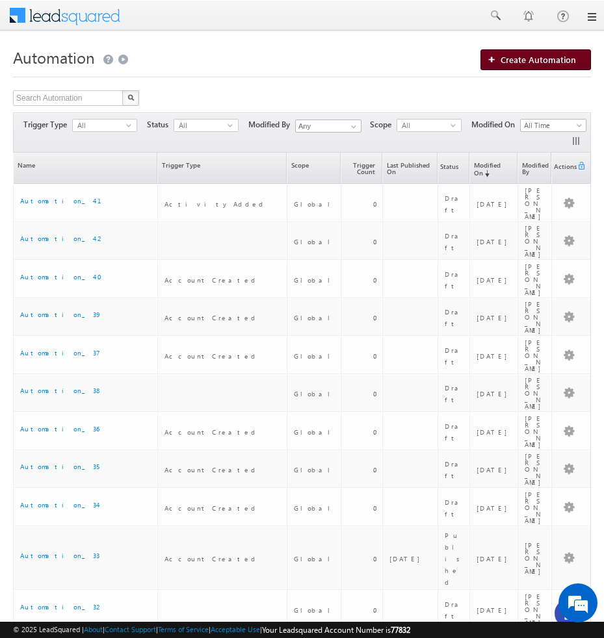
click at [549, 63] on span "Create Automation" at bounding box center [537, 59] width 75 height 11
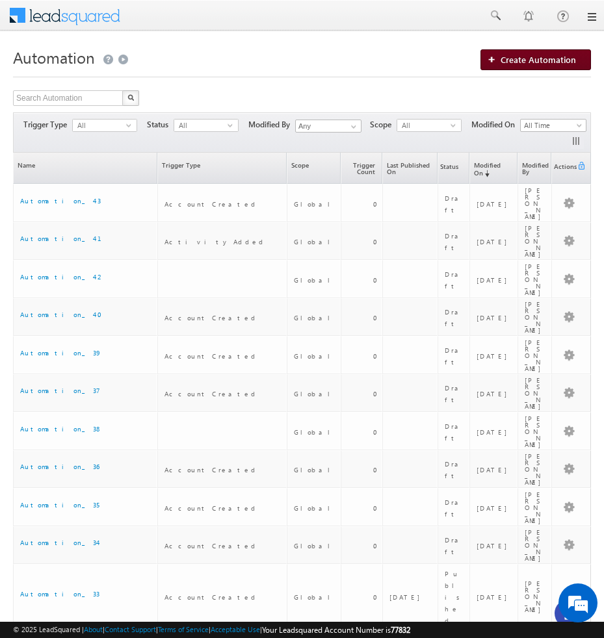
click at [525, 55] on span "Create Automation" at bounding box center [537, 59] width 75 height 11
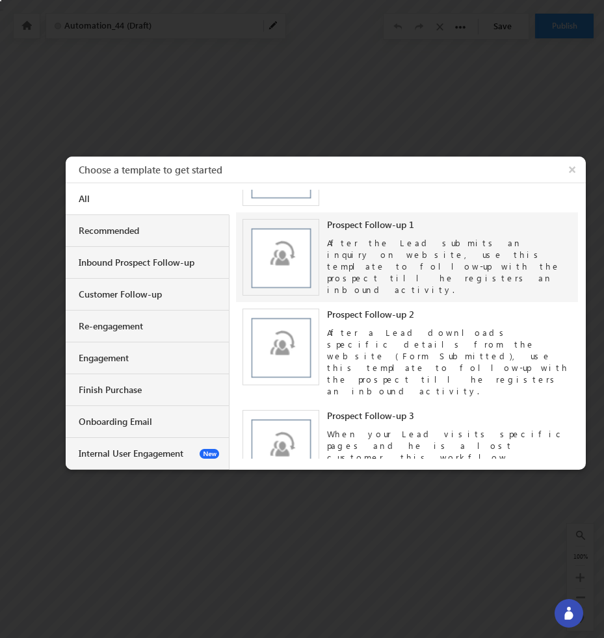
scroll to position [71, 0]
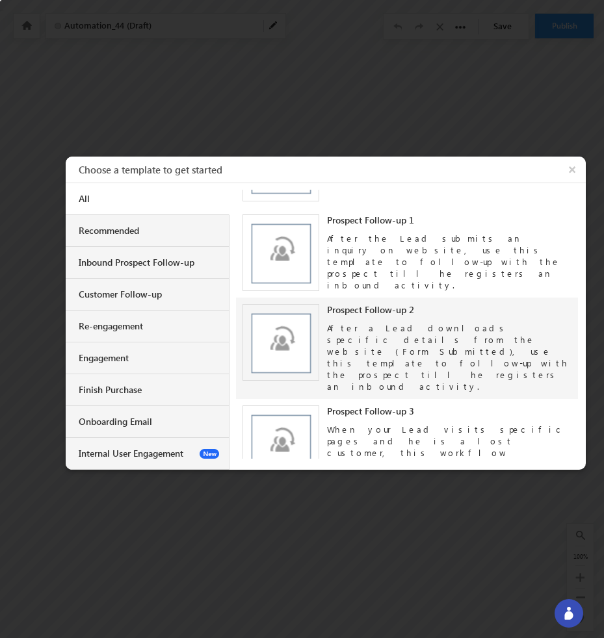
click at [387, 333] on div "After a Lead downloads specific details from the website (Form Submitted), use …" at bounding box center [449, 354] width 244 height 77
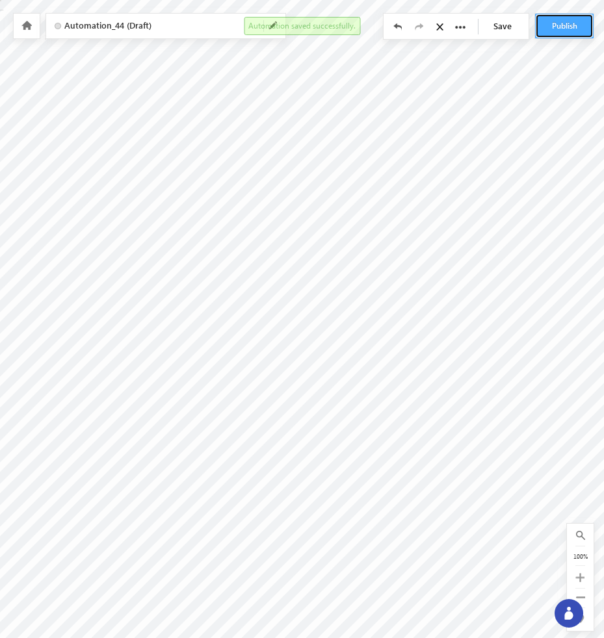
click at [571, 29] on button "Publish" at bounding box center [564, 26] width 58 height 25
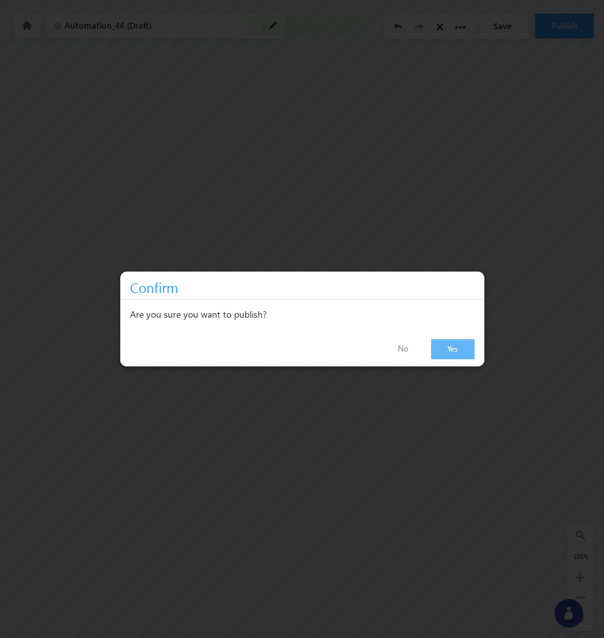
click at [456, 348] on link "Yes" at bounding box center [453, 349] width 44 height 20
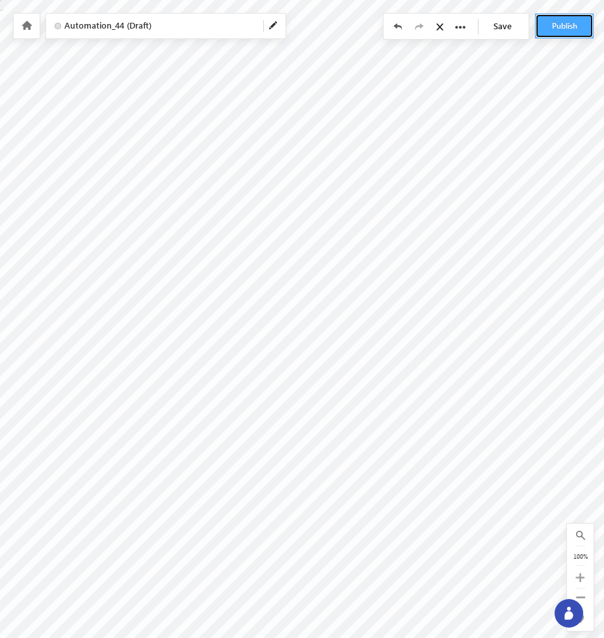
click at [568, 32] on button "Publish" at bounding box center [564, 26] width 58 height 25
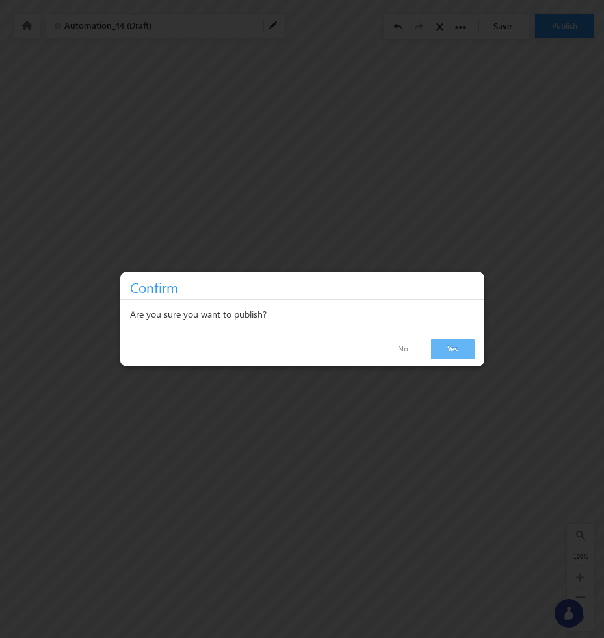
click at [452, 354] on link "Yes" at bounding box center [453, 349] width 44 height 20
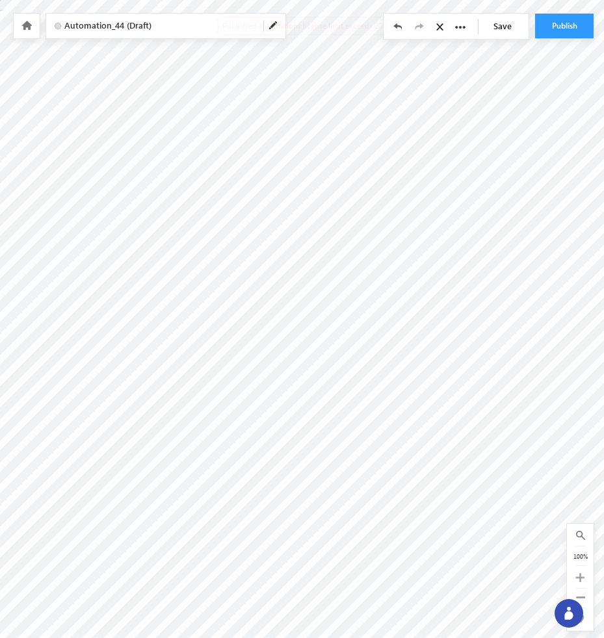
click at [436, 25] on icon at bounding box center [441, 26] width 11 height 9
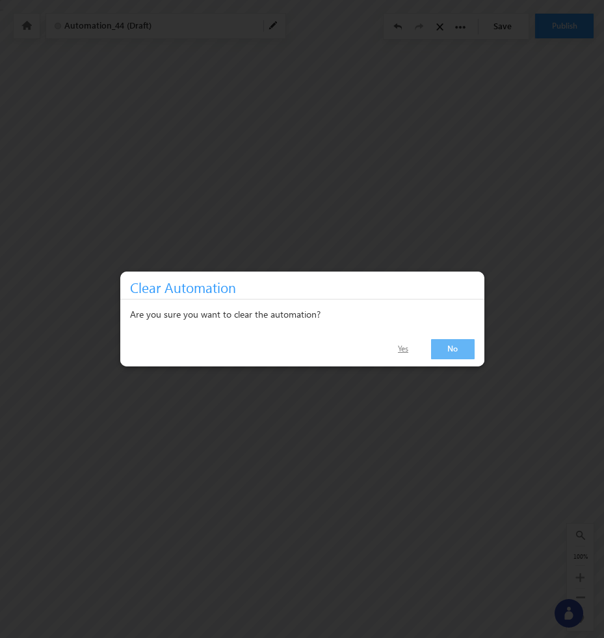
click at [404, 355] on link "Yes" at bounding box center [403, 349] width 42 height 19
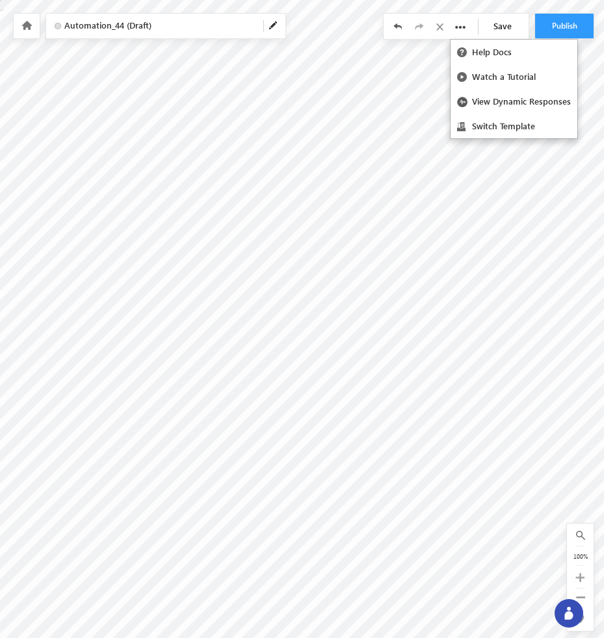
click at [461, 25] on icon at bounding box center [460, 27] width 10 height 10
click at [485, 129] on link "Switch Template" at bounding box center [513, 126] width 127 height 25
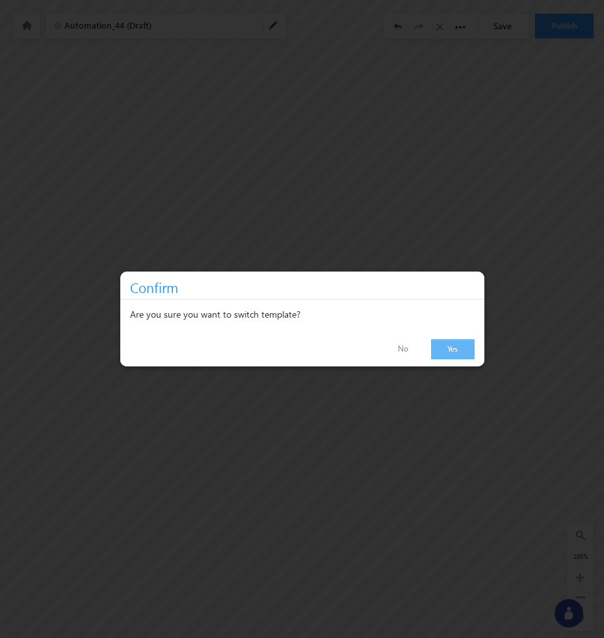
click at [435, 348] on link "Yes" at bounding box center [453, 349] width 44 height 20
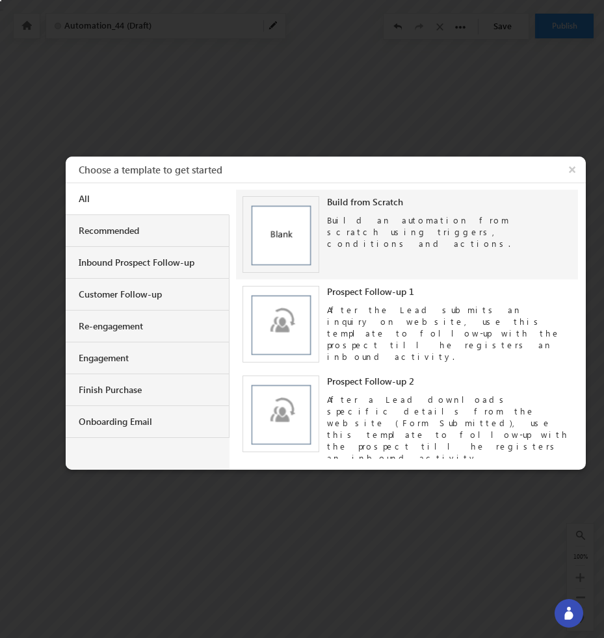
click at [348, 220] on div "Build an automation from scratch using triggers, conditions and actions." at bounding box center [449, 229] width 244 height 42
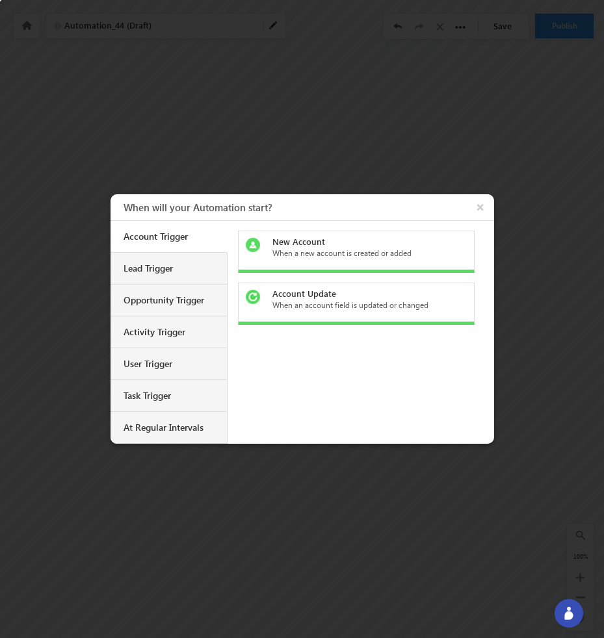
click at [335, 249] on div "When a new account is created or added" at bounding box center [363, 254] width 183 height 12
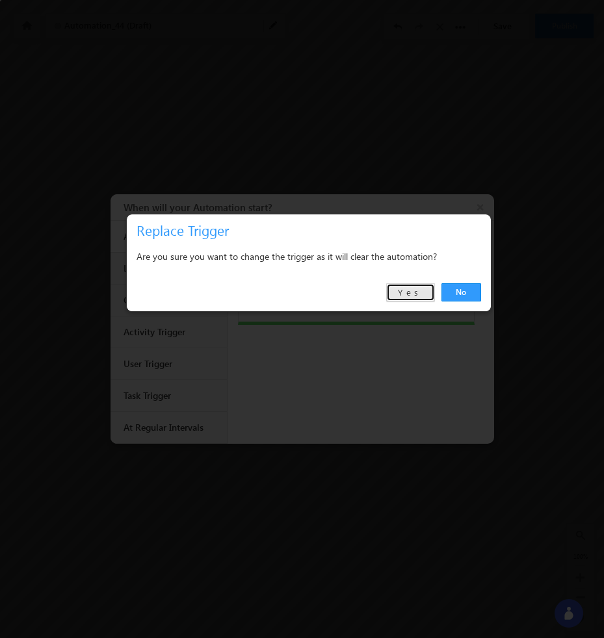
click at [421, 291] on link "Yes" at bounding box center [410, 292] width 49 height 18
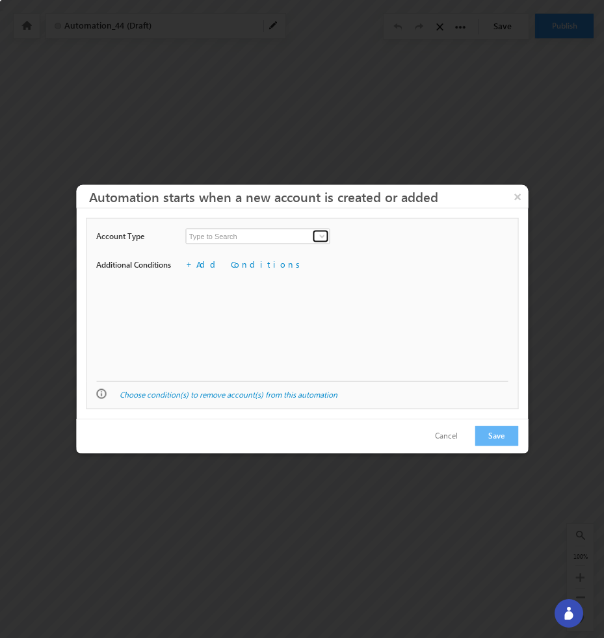
click at [319, 240] on span at bounding box center [322, 236] width 10 height 10
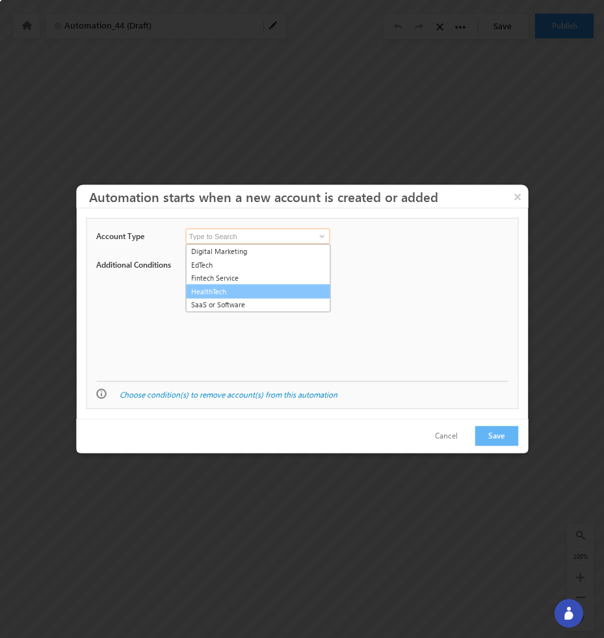
click at [313, 287] on link "HealthTech" at bounding box center [258, 291] width 145 height 15
type input "HealthTech"
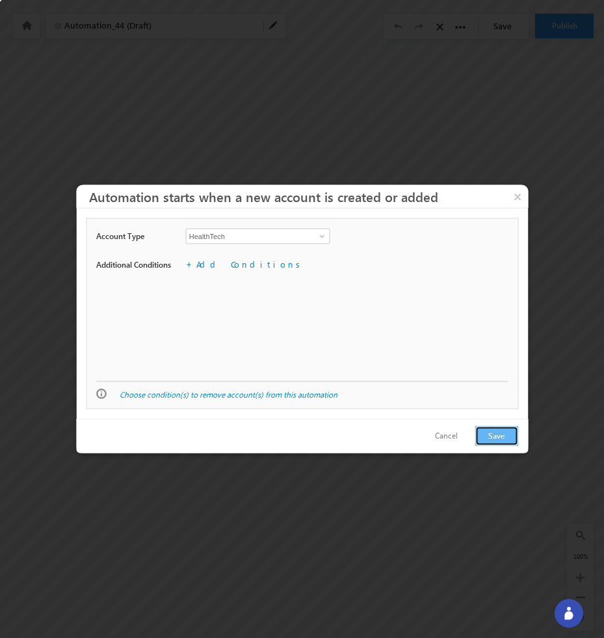
click at [508, 435] on button "Save" at bounding box center [496, 436] width 44 height 20
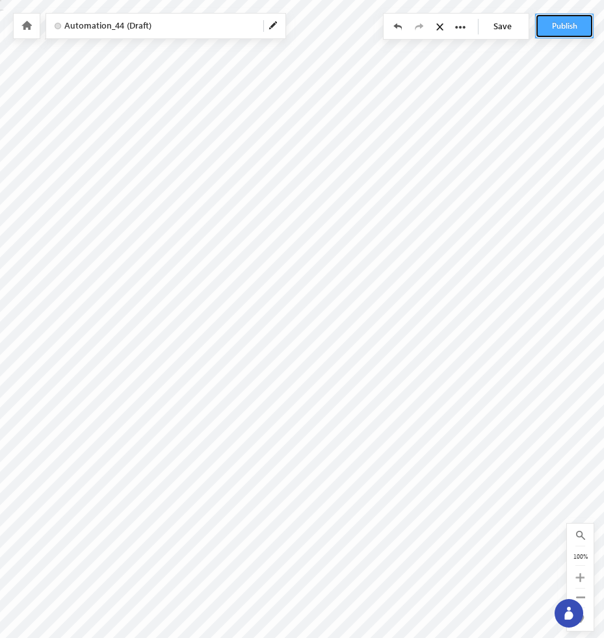
click at [564, 26] on button "Publish" at bounding box center [564, 26] width 58 height 25
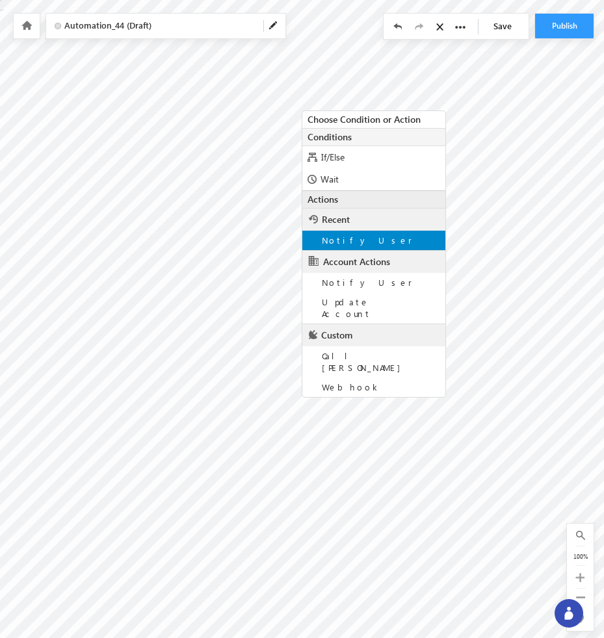
click at [345, 244] on span "Notify User" at bounding box center [367, 240] width 90 height 11
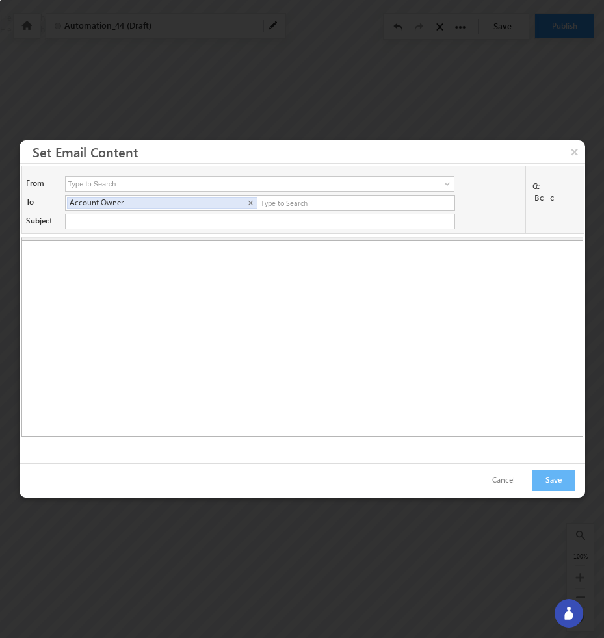
type input "Bhavya <Bhavya@beacon.li>"
type input "About @{Company:CompanyName,}"
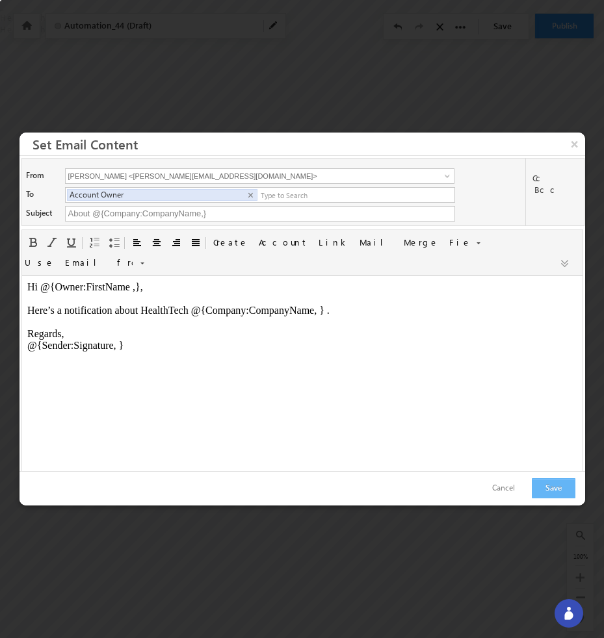
click at [556, 490] on button "Save" at bounding box center [554, 488] width 44 height 20
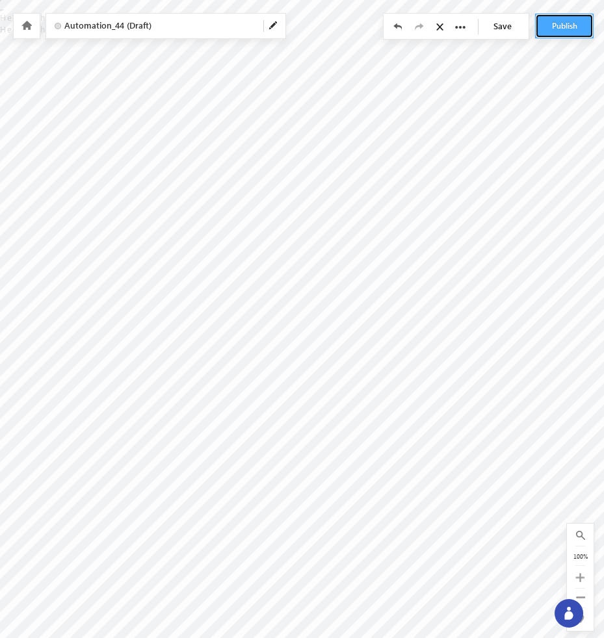
click at [567, 32] on button "Publish" at bounding box center [564, 26] width 58 height 25
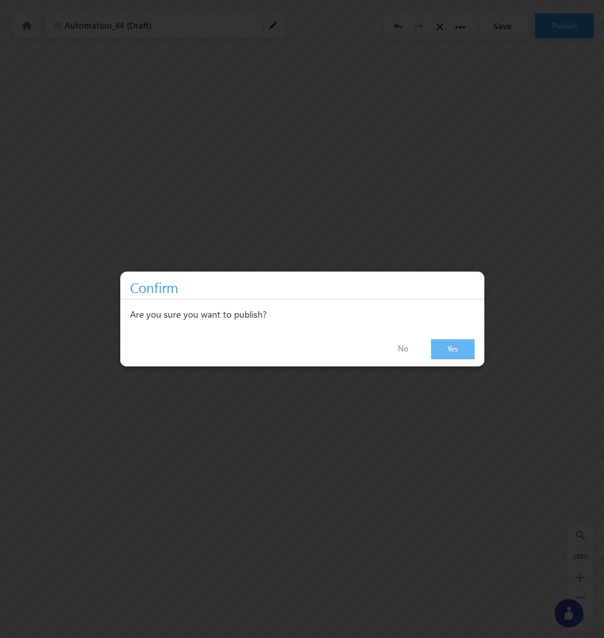
click at [450, 346] on link "Yes" at bounding box center [453, 349] width 44 height 20
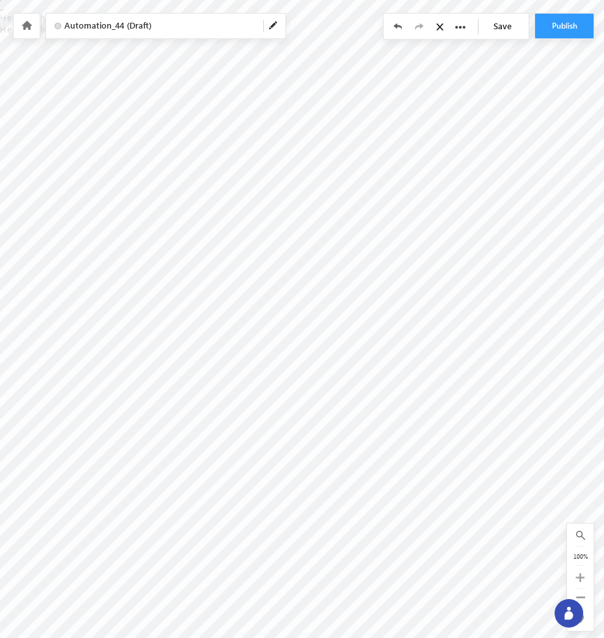
click at [511, 32] on link "Save" at bounding box center [505, 26] width 45 height 25
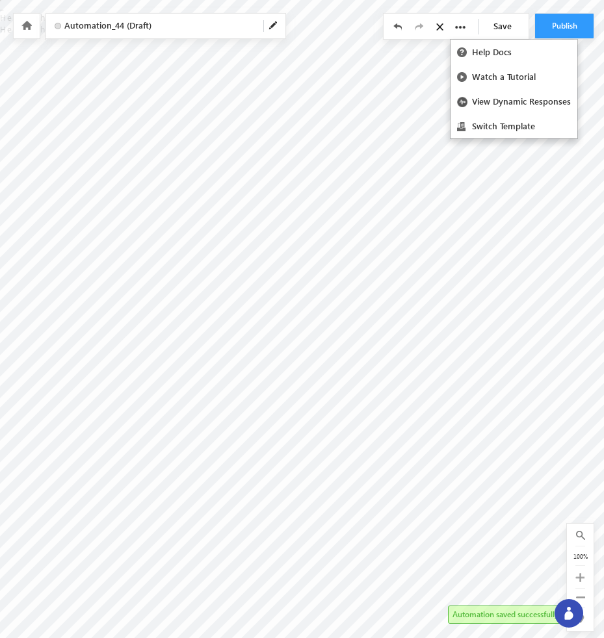
click at [461, 23] on icon at bounding box center [460, 27] width 10 height 10
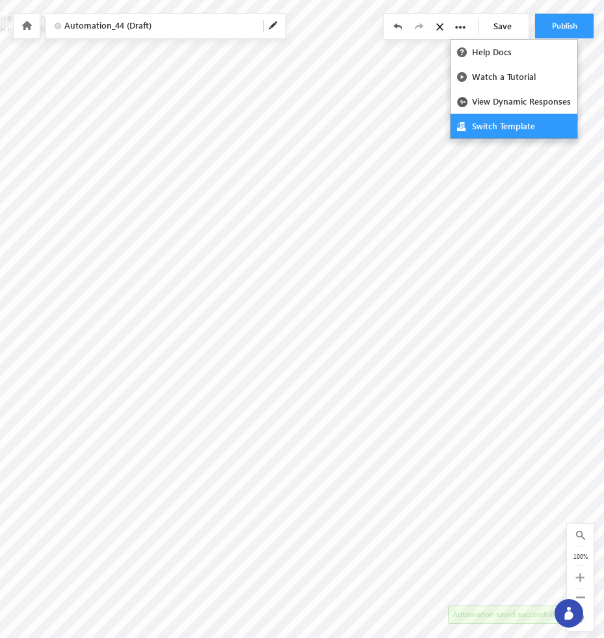
click at [487, 127] on link "Switch Template" at bounding box center [513, 126] width 127 height 25
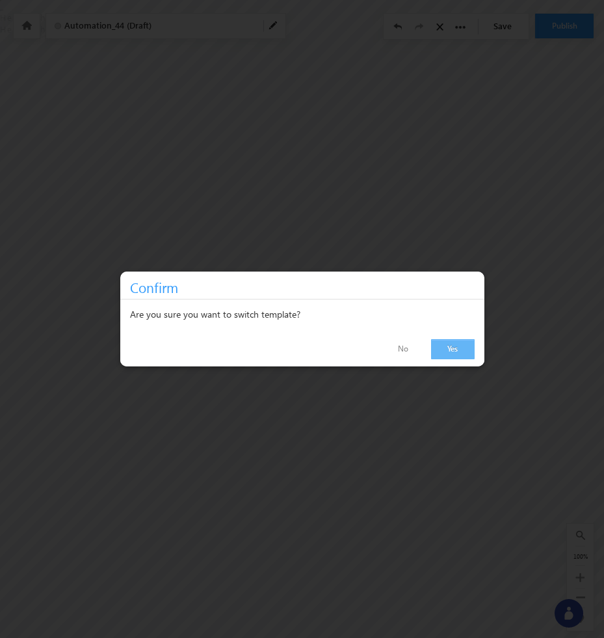
click at [457, 359] on link "Yes" at bounding box center [453, 349] width 44 height 20
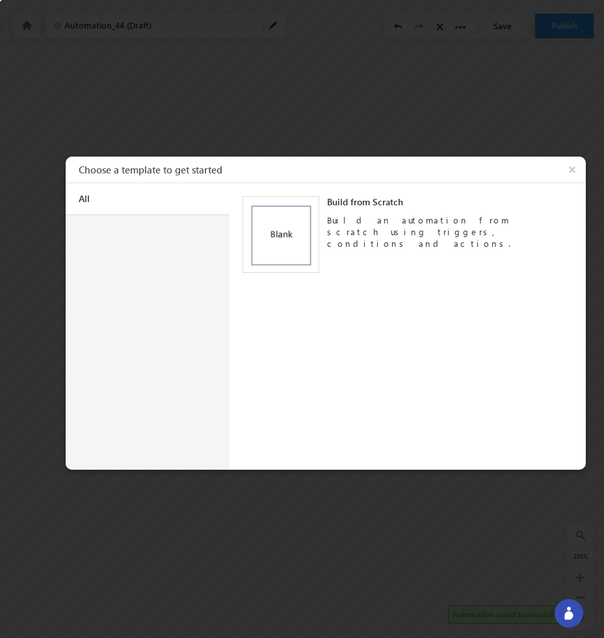
click at [461, 104] on div at bounding box center [302, 319] width 604 height 638
click at [569, 172] on button "×" at bounding box center [574, 170] width 24 height 26
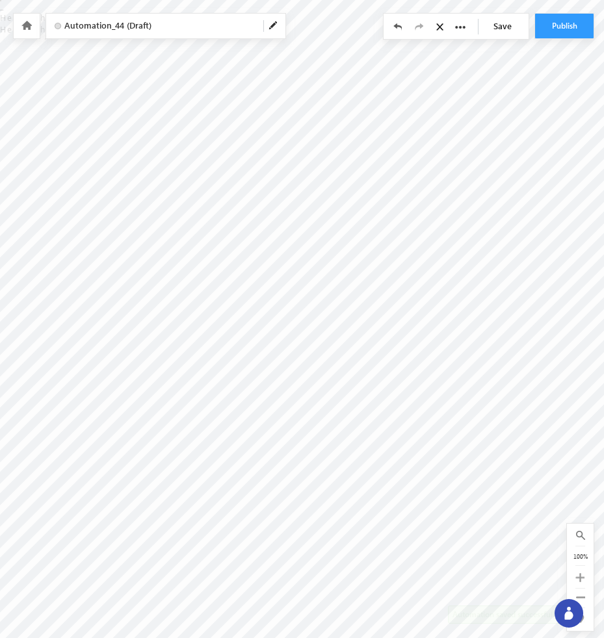
click at [21, 23] on icon at bounding box center [26, 25] width 10 height 9
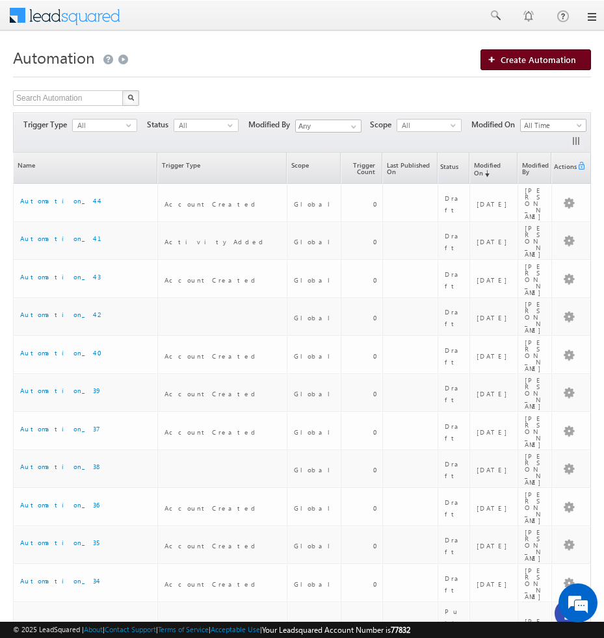
click at [527, 63] on span "Create Automation" at bounding box center [537, 59] width 75 height 11
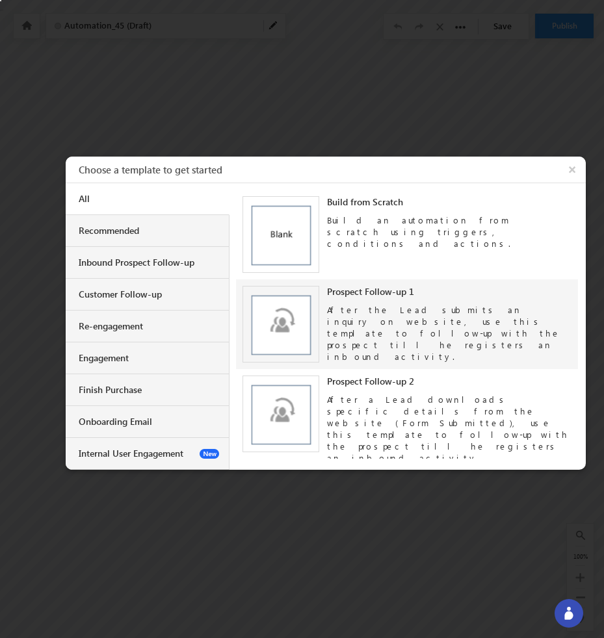
click at [465, 302] on div "After the Lead submits an inquiry on website, use this template to follow-up wi…" at bounding box center [449, 330] width 244 height 65
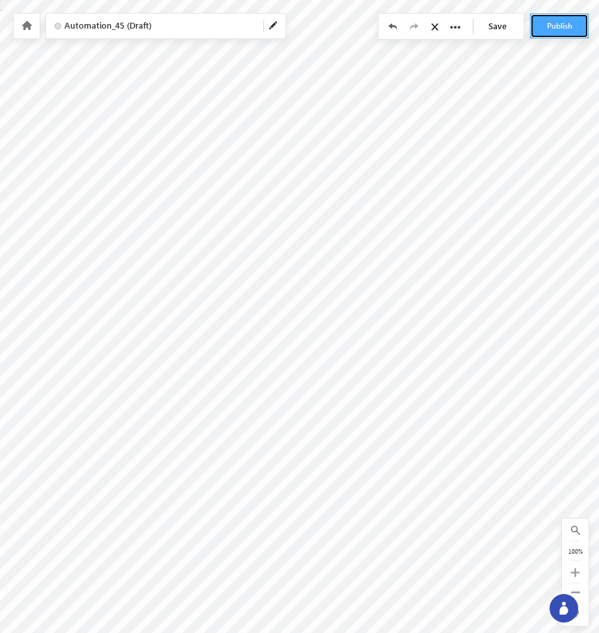
click at [562, 31] on button "Publish" at bounding box center [559, 26] width 58 height 25
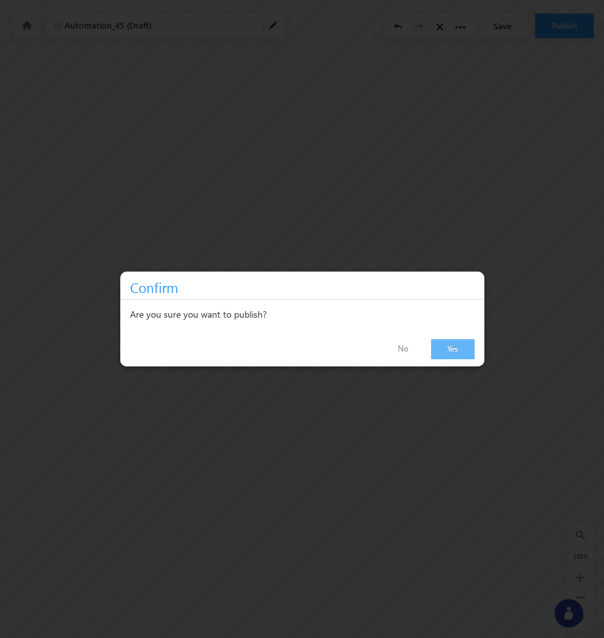
click at [456, 355] on link "Yes" at bounding box center [453, 349] width 44 height 20
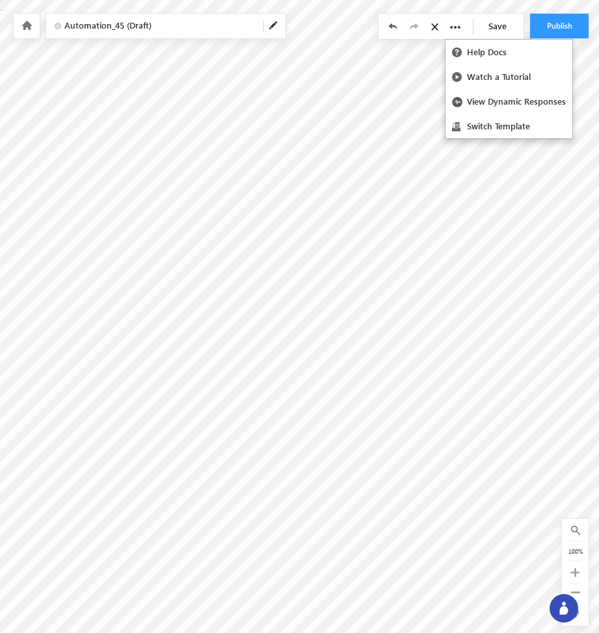
click at [455, 28] on icon at bounding box center [455, 27] width 10 height 10
click at [482, 121] on link "Switch Template" at bounding box center [508, 126] width 127 height 25
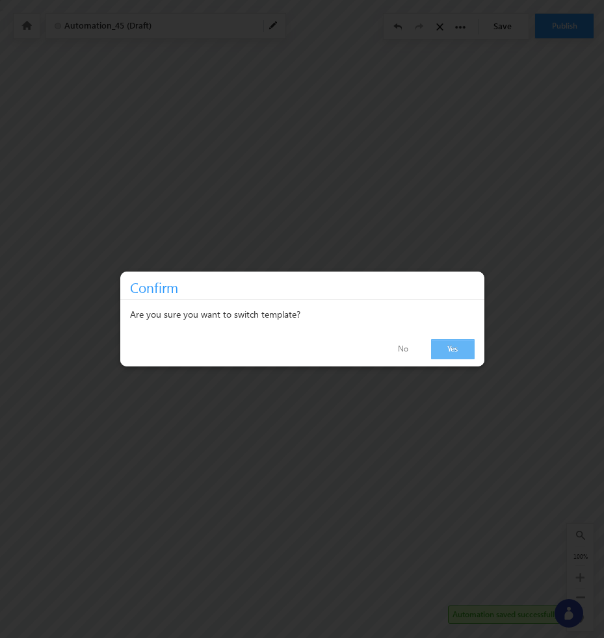
click at [456, 349] on link "Yes" at bounding box center [453, 349] width 44 height 20
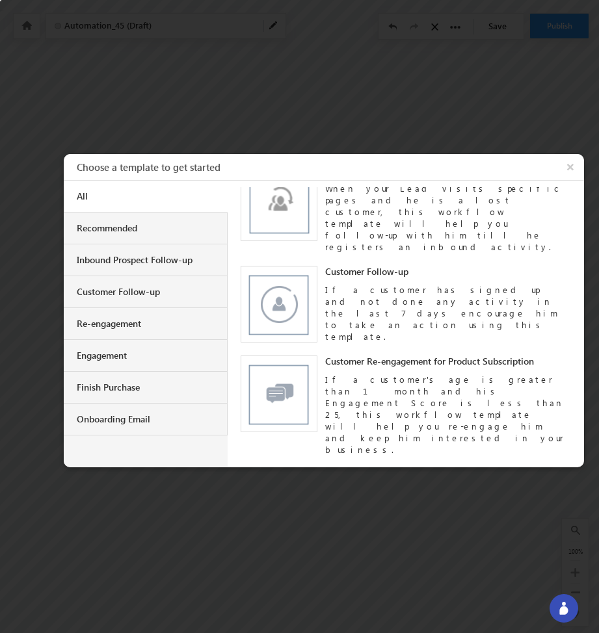
scroll to position [317, 0]
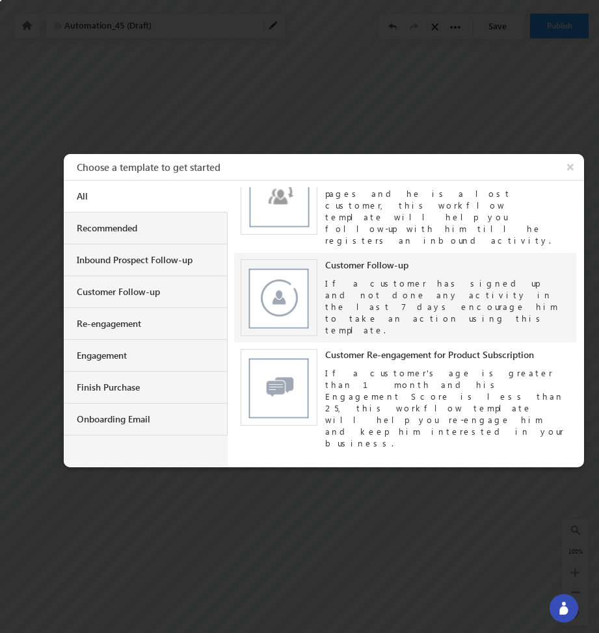
click at [463, 283] on div "Customer Follow-up If a customer has signed up and not done any activity in the…" at bounding box center [404, 297] width 329 height 77
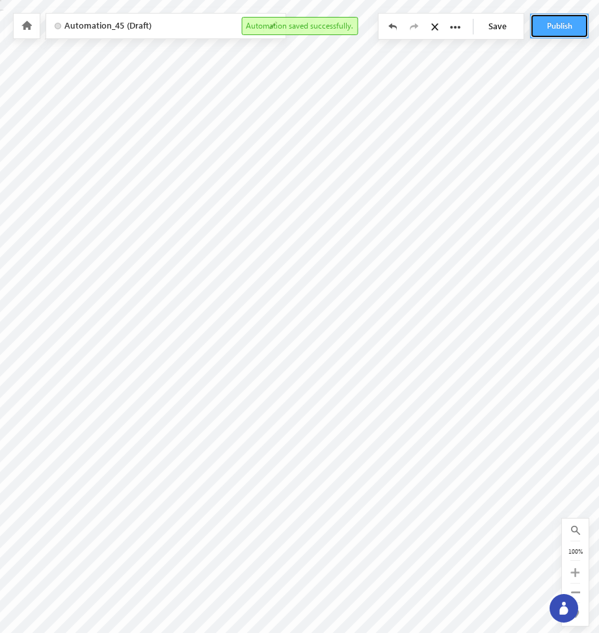
click at [543, 26] on button "Publish" at bounding box center [559, 26] width 58 height 25
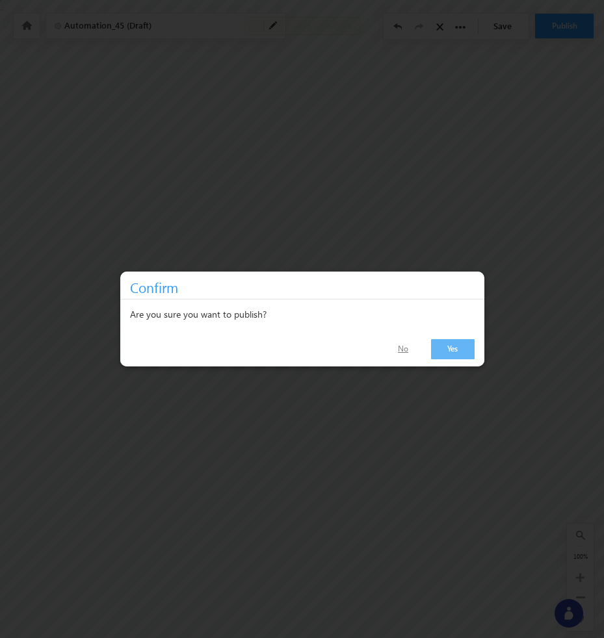
click at [401, 352] on link "No" at bounding box center [403, 349] width 42 height 19
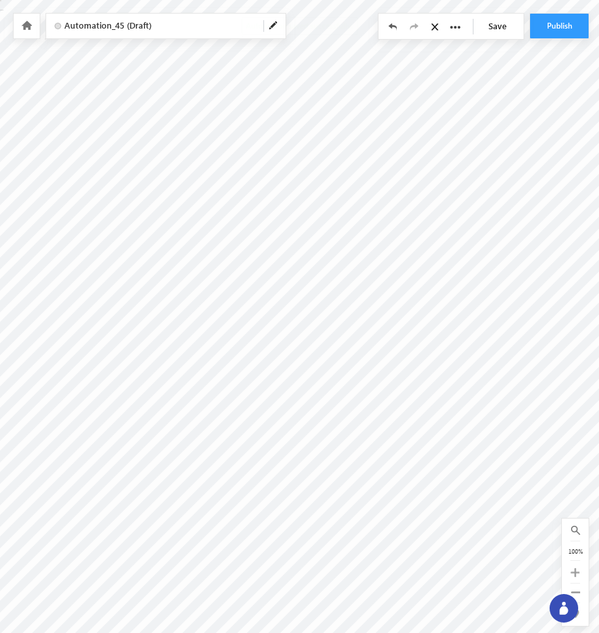
click at [504, 29] on link "Save" at bounding box center [500, 26] width 45 height 25
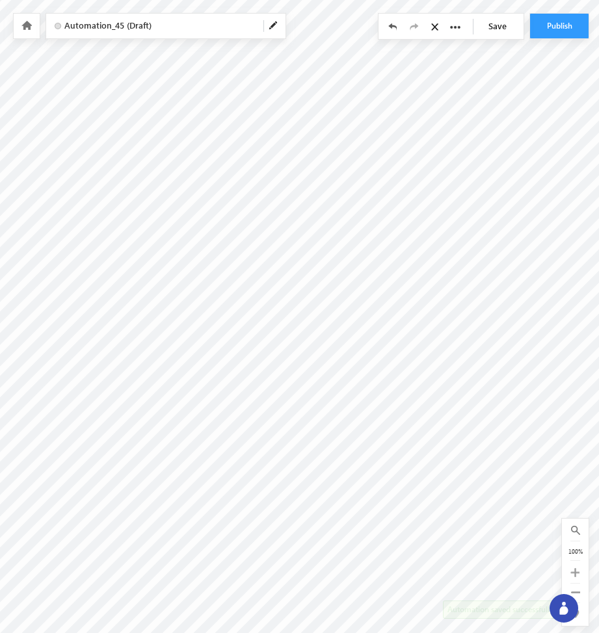
scroll to position [0, 0]
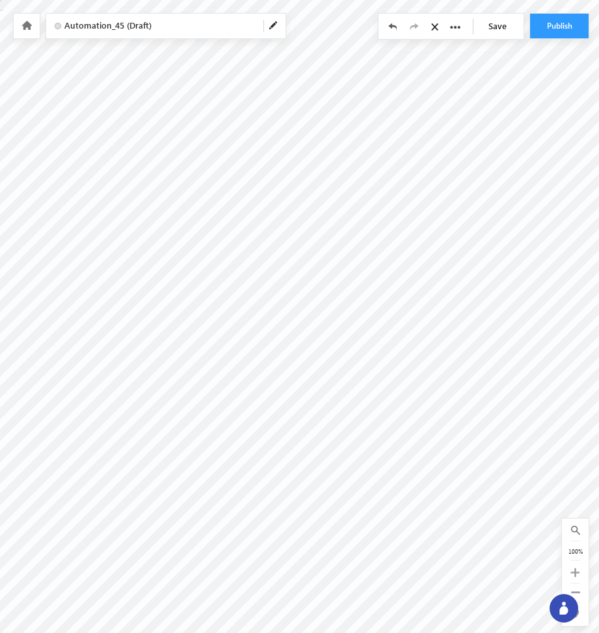
click at [451, 19] on div "Save" at bounding box center [450, 26] width 145 height 25
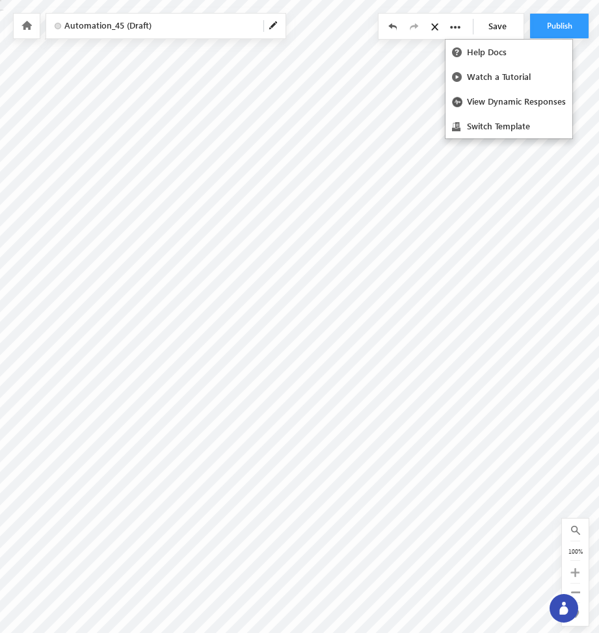
click at [452, 25] on icon at bounding box center [455, 27] width 10 height 10
click at [487, 120] on link "Switch Template" at bounding box center [508, 126] width 127 height 25
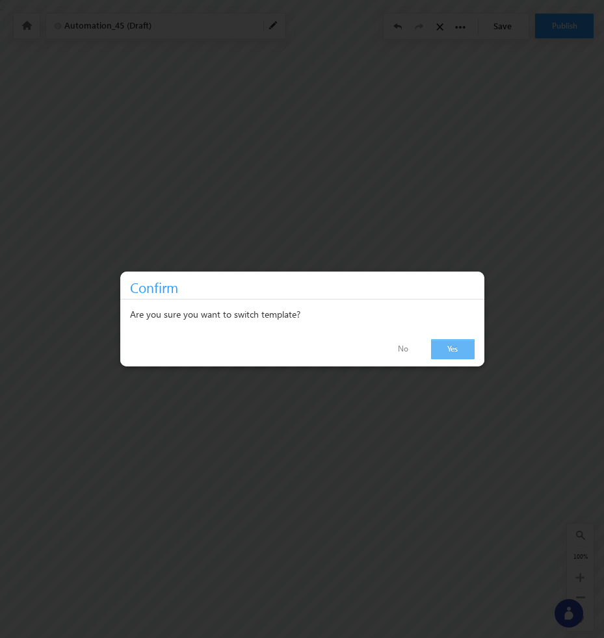
click at [449, 348] on link "Yes" at bounding box center [453, 349] width 44 height 20
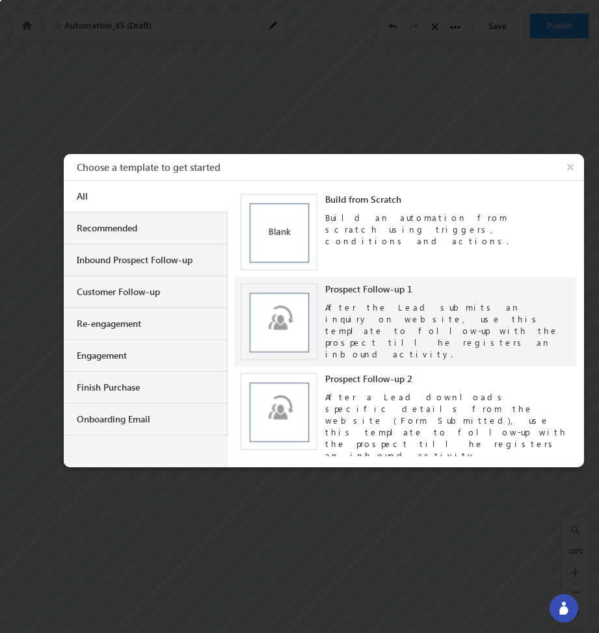
click at [414, 303] on div "After the Lead submits an inquiry on website, use this template to follow-up wi…" at bounding box center [447, 327] width 244 height 65
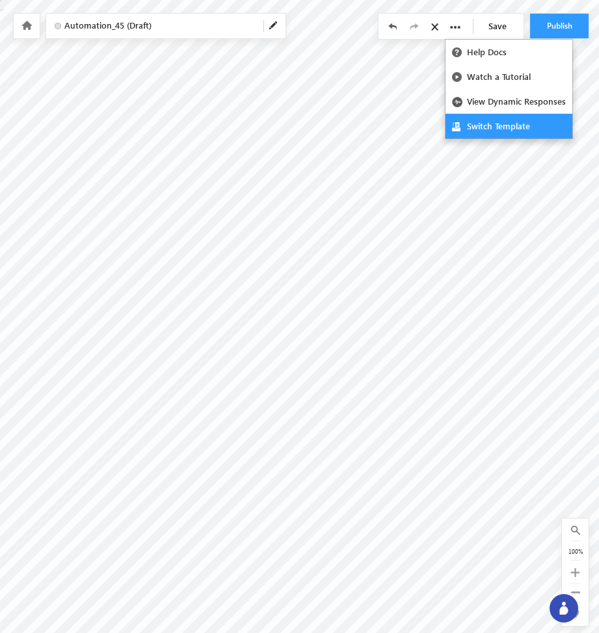
click at [487, 118] on link "Switch Template" at bounding box center [508, 126] width 127 height 25
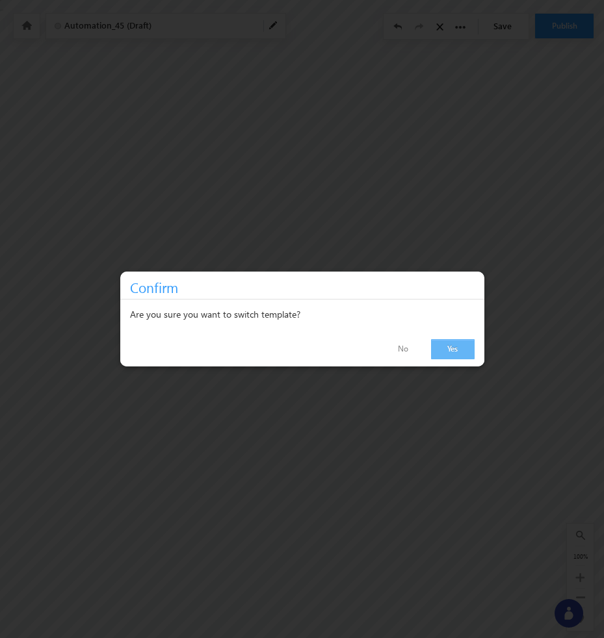
click at [449, 345] on link "Yes" at bounding box center [453, 349] width 44 height 20
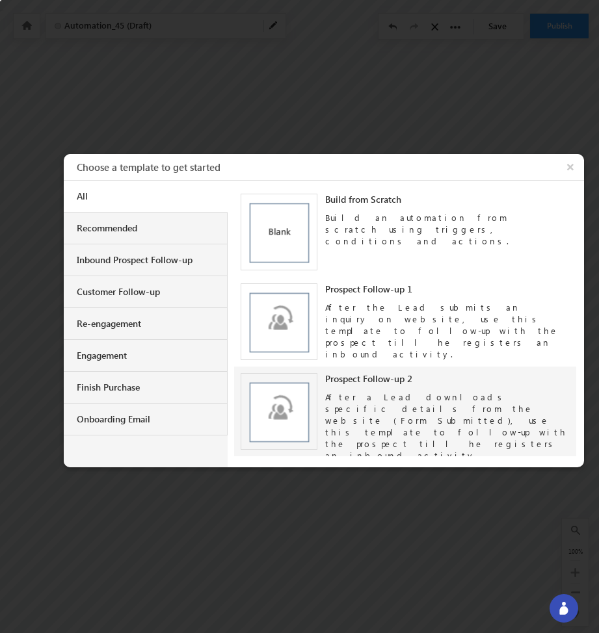
click at [452, 409] on div "After a Lead downloads specific details from the website (Form Submitted), use …" at bounding box center [447, 423] width 244 height 77
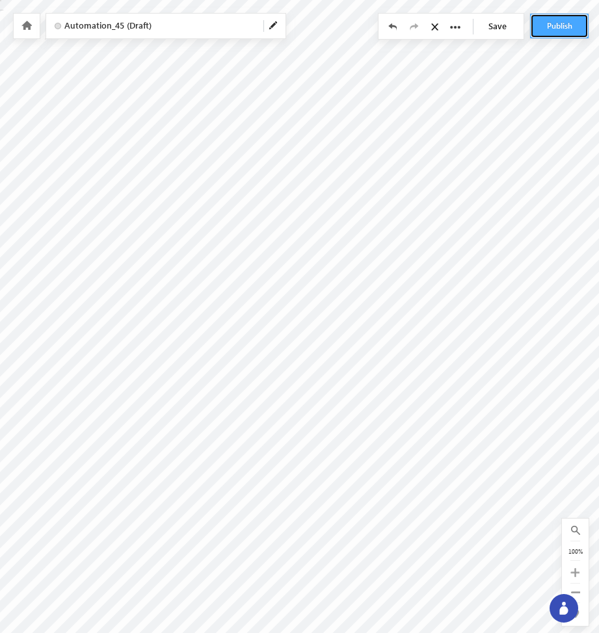
click at [577, 20] on button "Publish" at bounding box center [559, 26] width 58 height 25
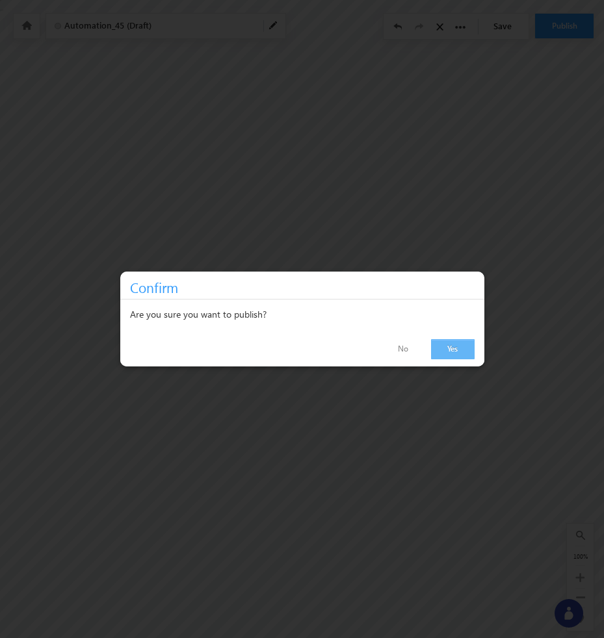
click at [454, 354] on link "Yes" at bounding box center [453, 349] width 44 height 20
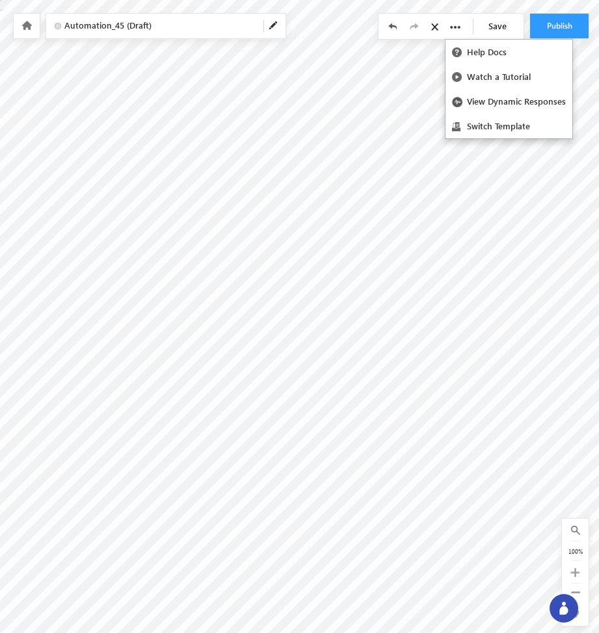
click at [456, 29] on icon at bounding box center [455, 27] width 10 height 10
click at [26, 26] on icon at bounding box center [26, 25] width 10 height 9
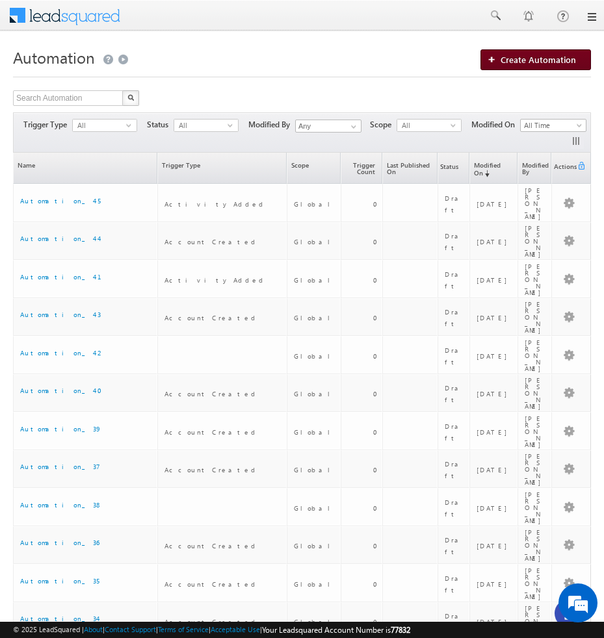
click at [562, 57] on span "Create Automation" at bounding box center [537, 59] width 75 height 11
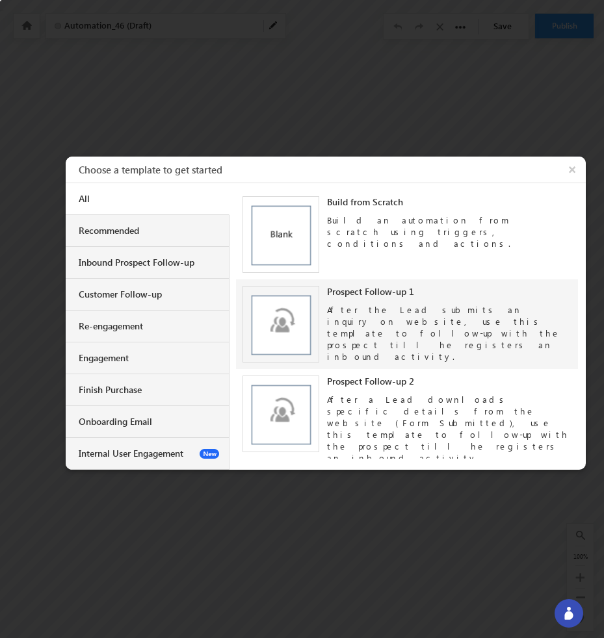
click at [406, 331] on div "After the Lead submits an inquiry on website, use this template to follow-up wi…" at bounding box center [449, 330] width 244 height 65
